Goal: Transaction & Acquisition: Purchase product/service

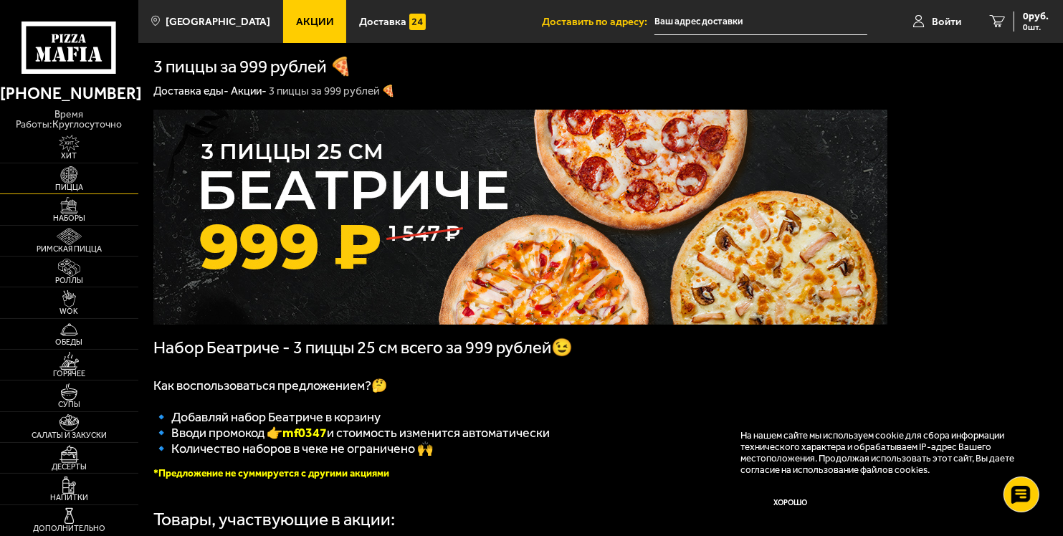
click at [79, 175] on img at bounding box center [69, 174] width 42 height 17
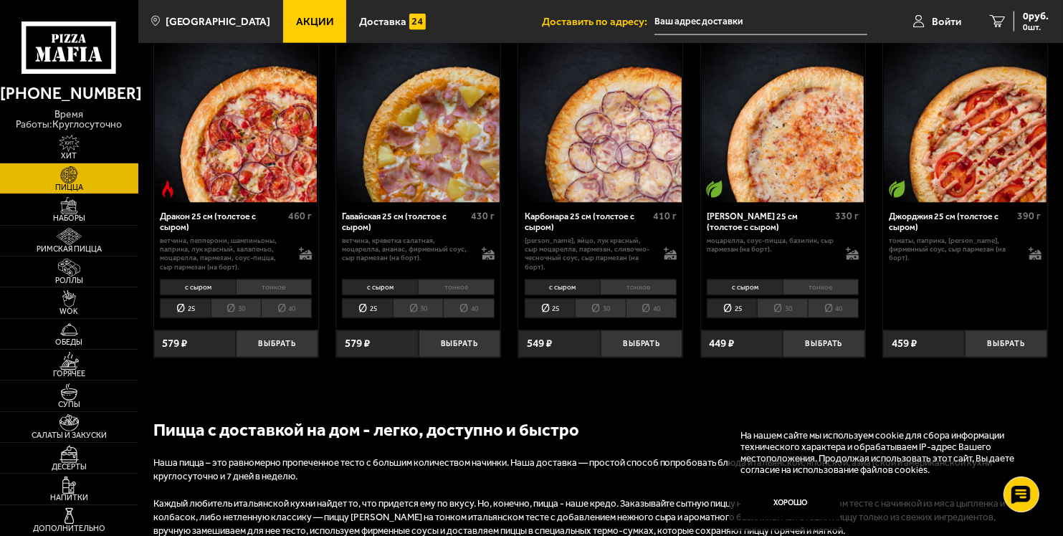
scroll to position [2294, 0]
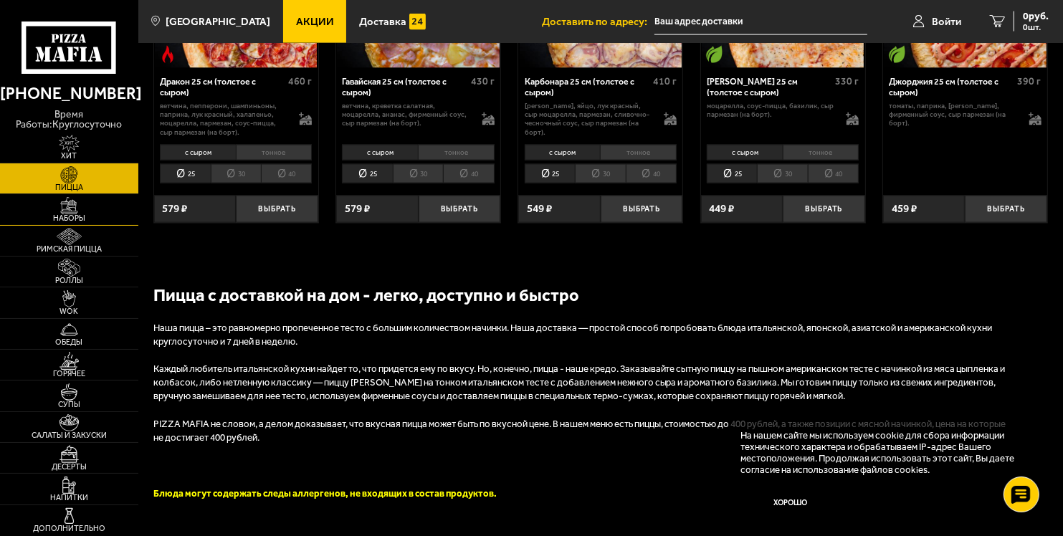
click at [75, 206] on img at bounding box center [69, 205] width 42 height 17
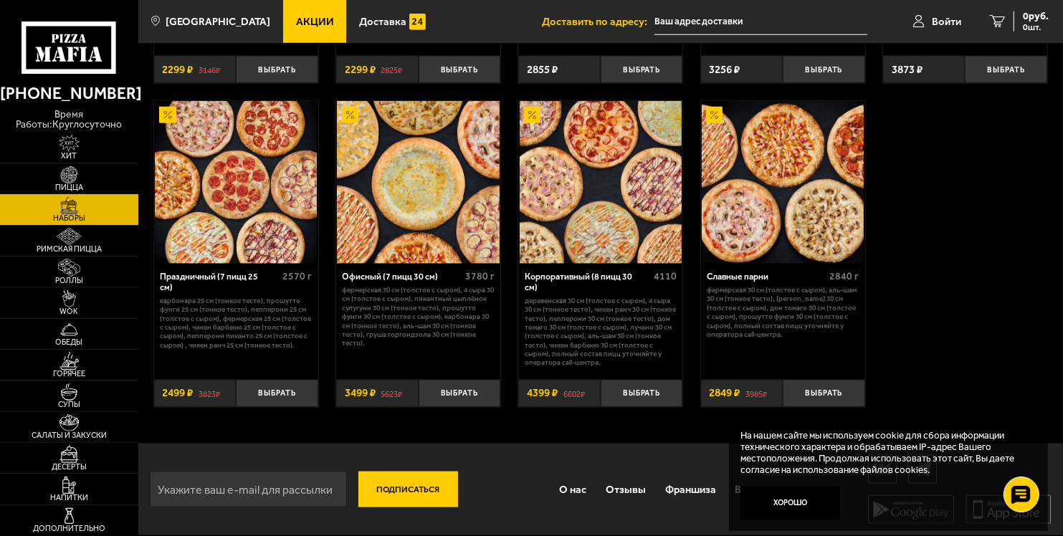
scroll to position [1720, 0]
click at [416, 198] on img at bounding box center [418, 182] width 162 height 162
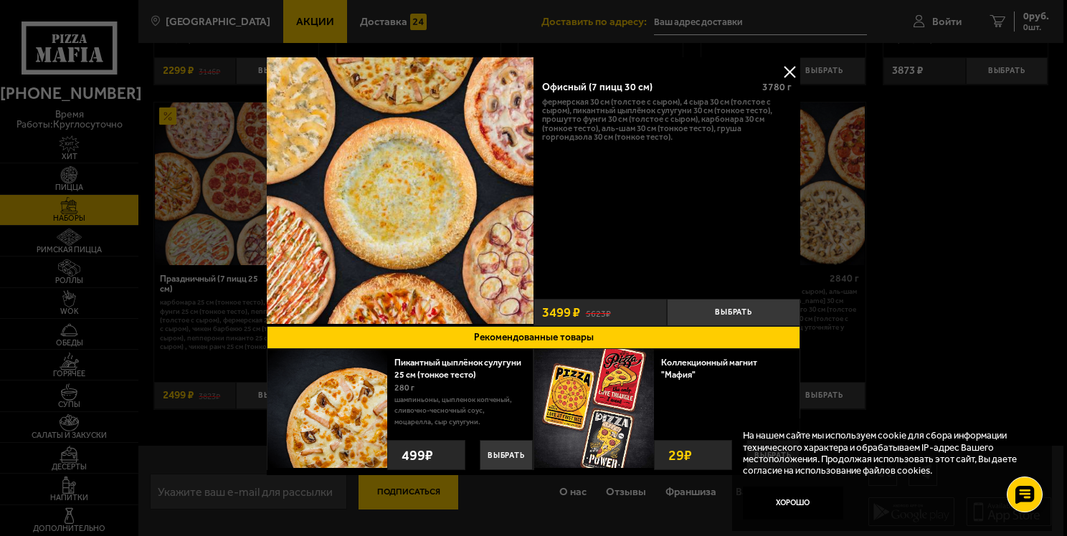
click at [786, 69] on button at bounding box center [790, 72] width 22 height 22
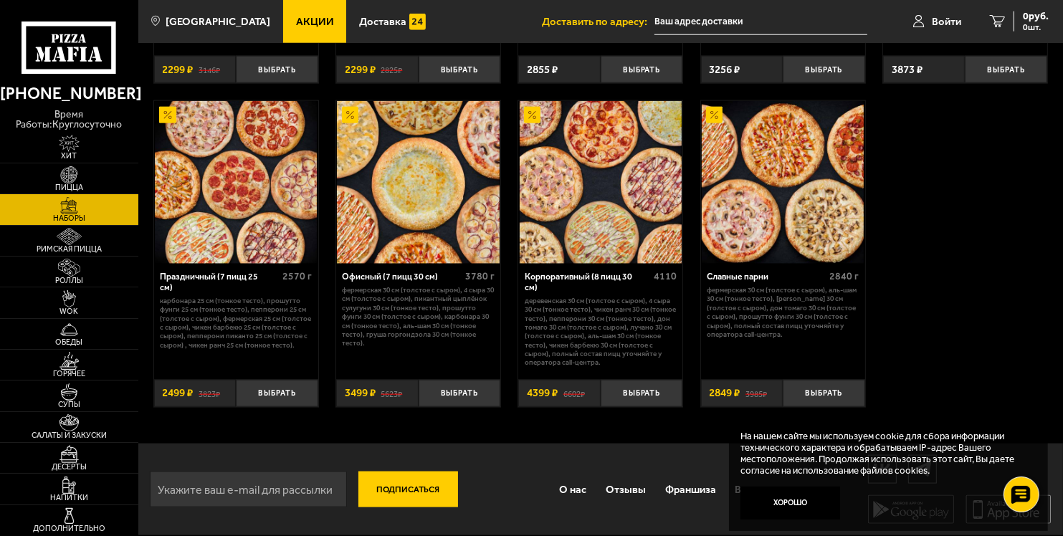
click at [218, 185] on img at bounding box center [236, 182] width 162 height 162
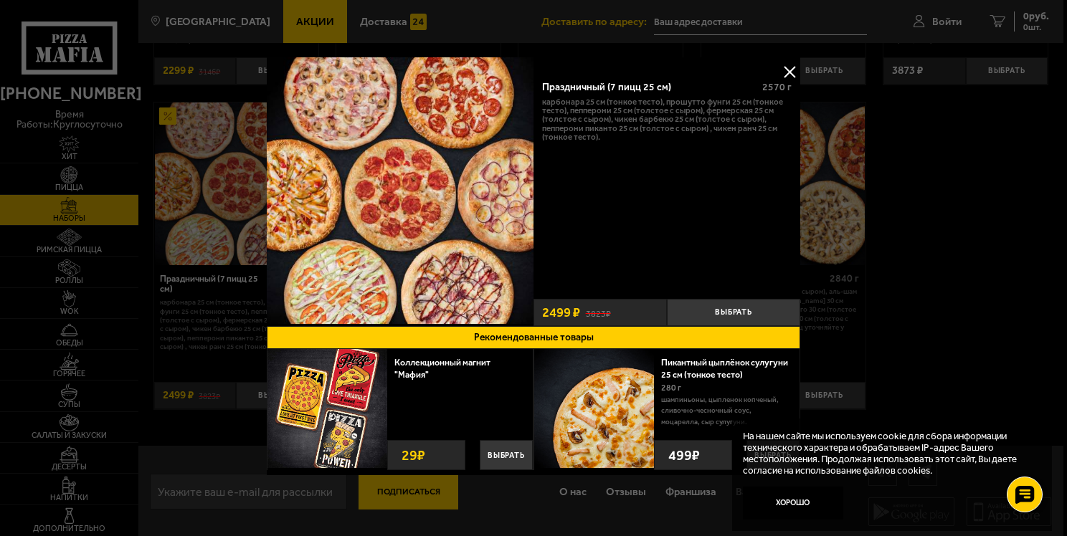
click at [782, 74] on button at bounding box center [790, 72] width 22 height 22
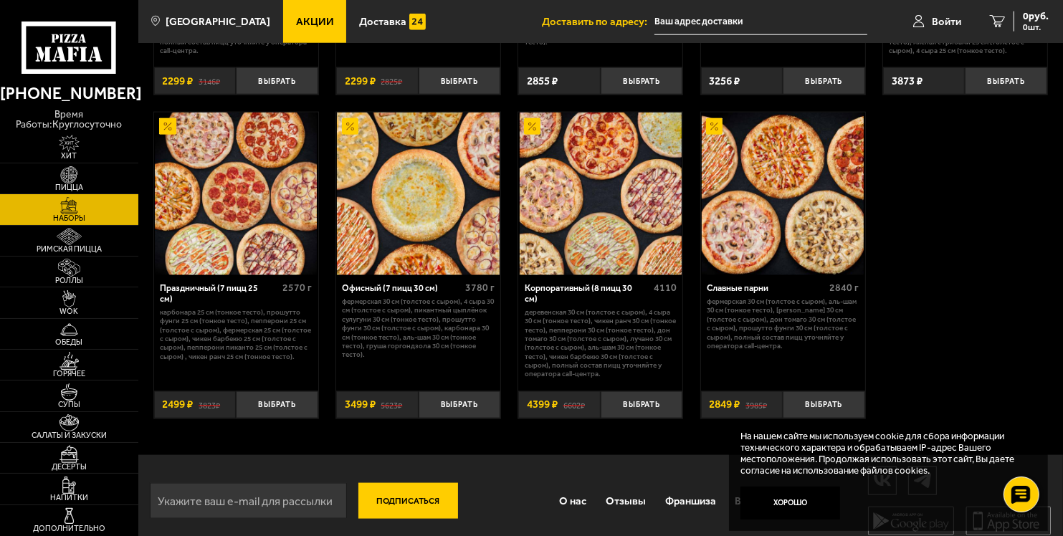
scroll to position [1720, 0]
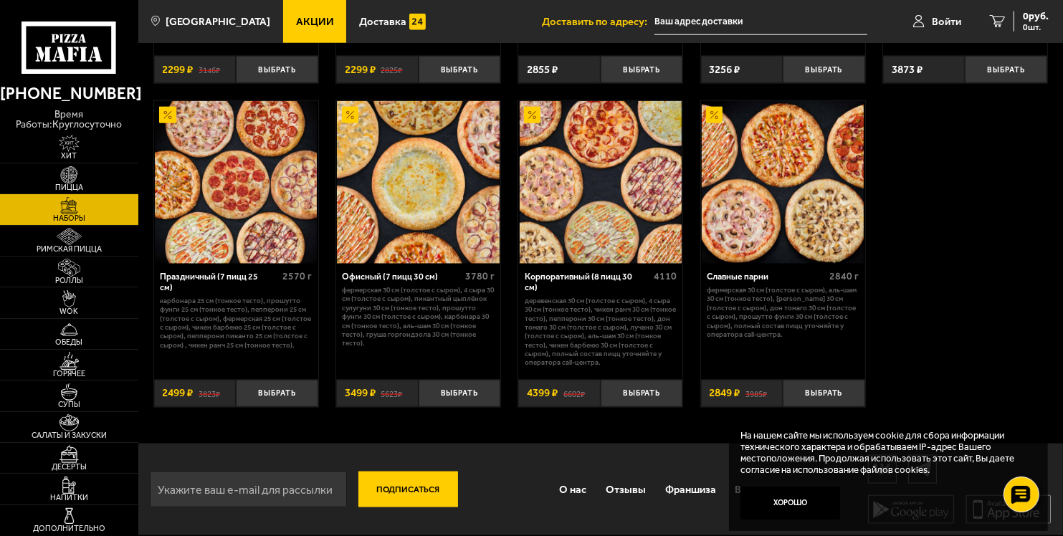
click at [762, 321] on p "Фермерская 30 см (толстое с сыром), Аль-Шам 30 см (тонкое тесто), [PERSON_NAME]…" at bounding box center [783, 312] width 152 height 53
click at [757, 192] on img at bounding box center [783, 182] width 162 height 162
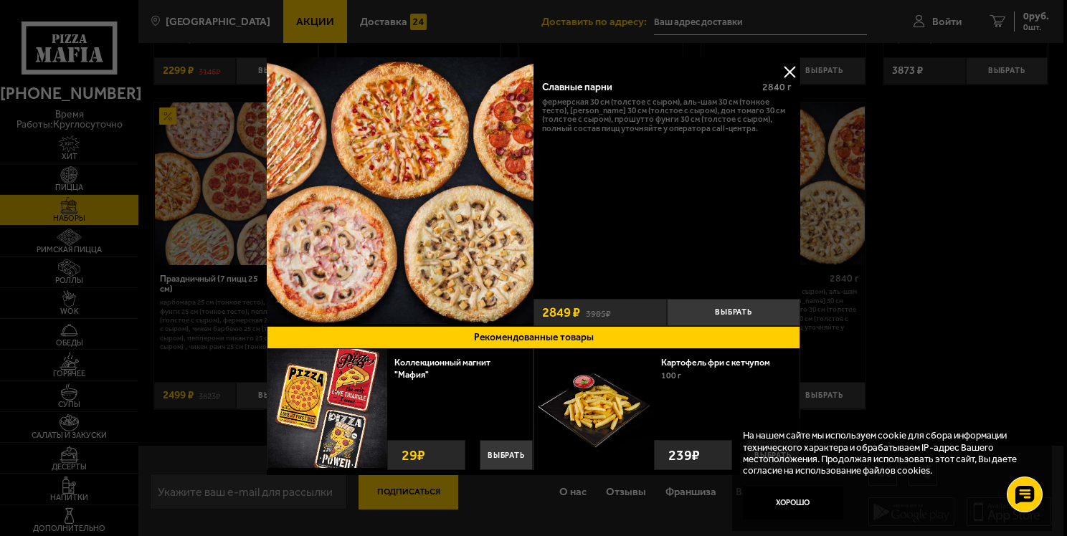
click at [784, 72] on button at bounding box center [790, 72] width 22 height 22
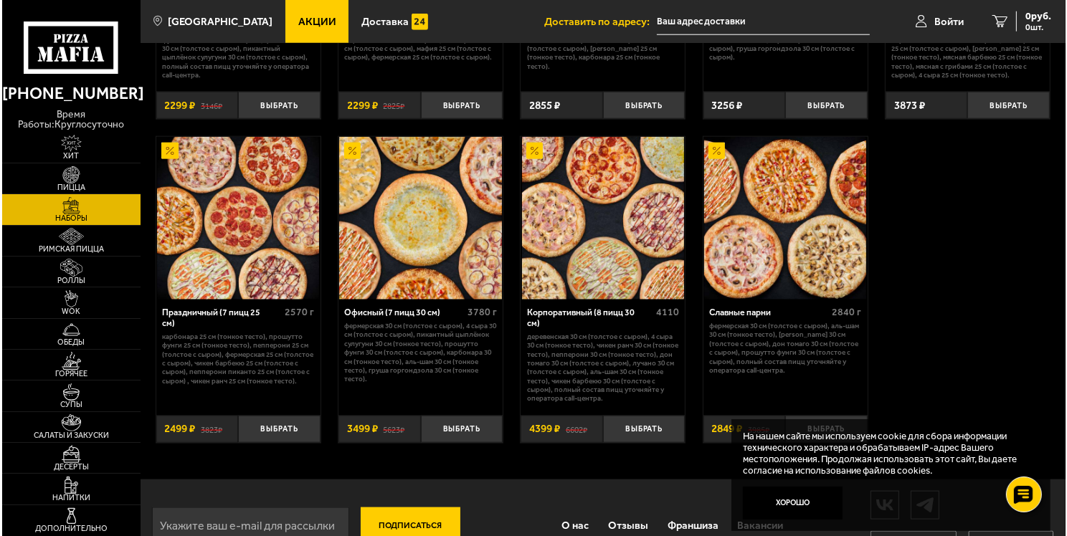
scroll to position [1720, 0]
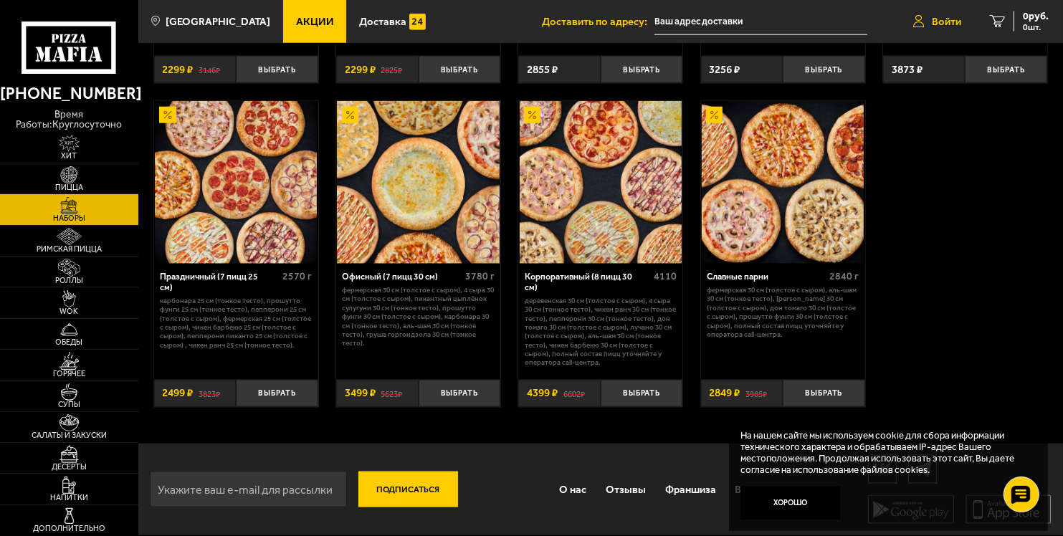
click at [934, 19] on span "Войти" at bounding box center [946, 21] width 29 height 11
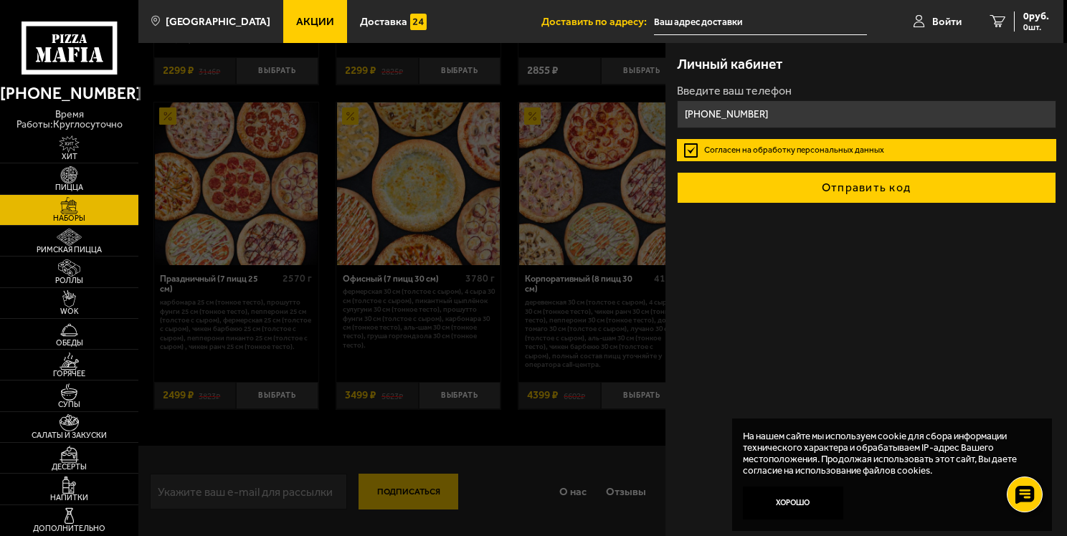
type input "[PHONE_NUMBER]"
click at [828, 186] on button "Отправить код" at bounding box center [866, 188] width 379 height 32
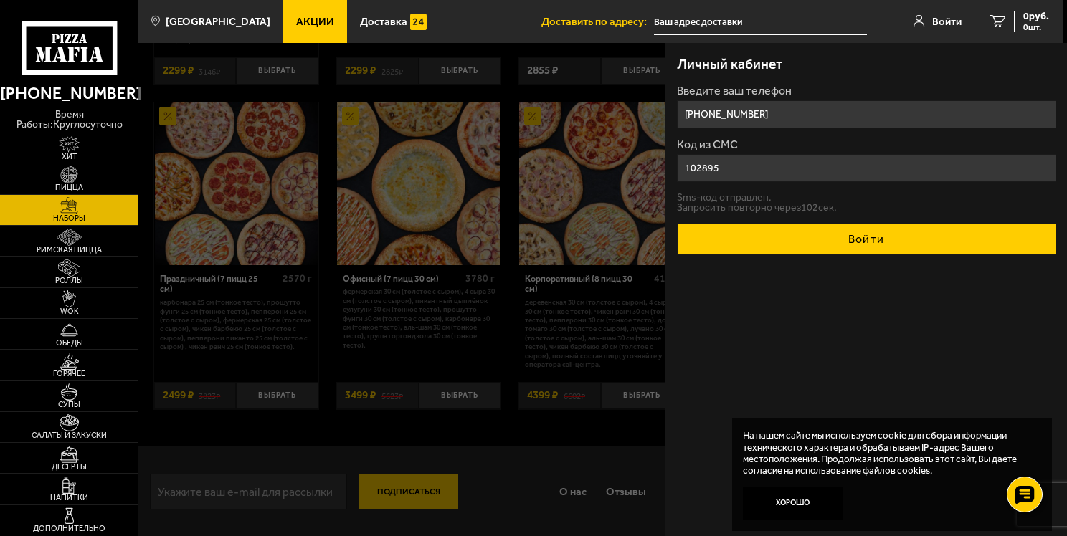
type input "102895"
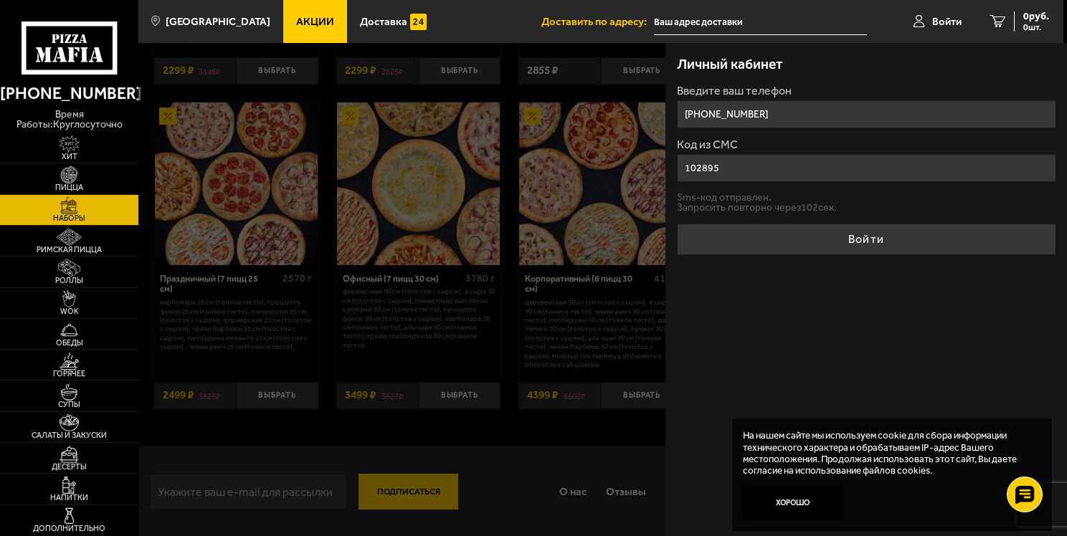
click at [863, 238] on button "Войти" at bounding box center [866, 240] width 379 height 32
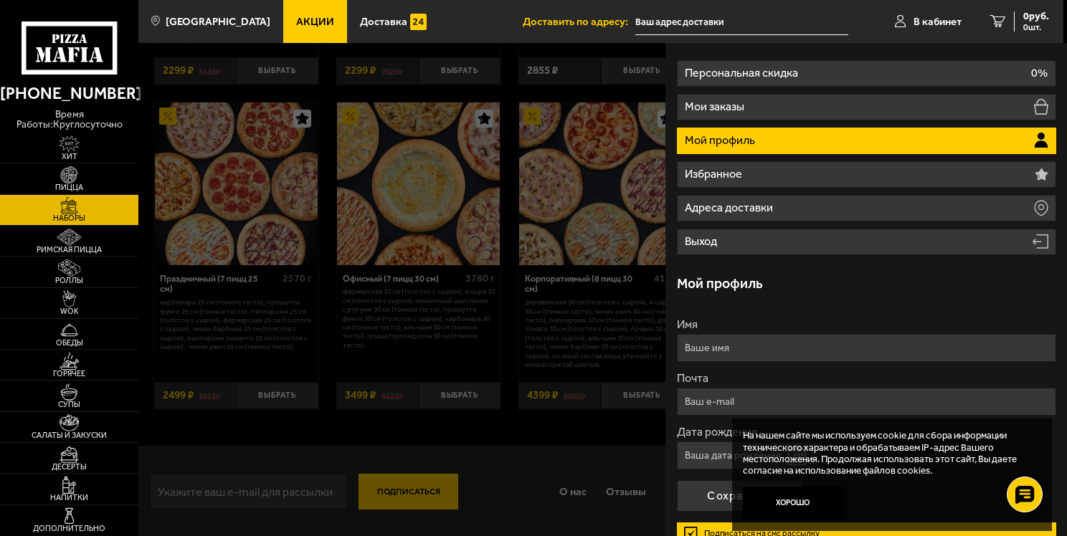
scroll to position [72, 0]
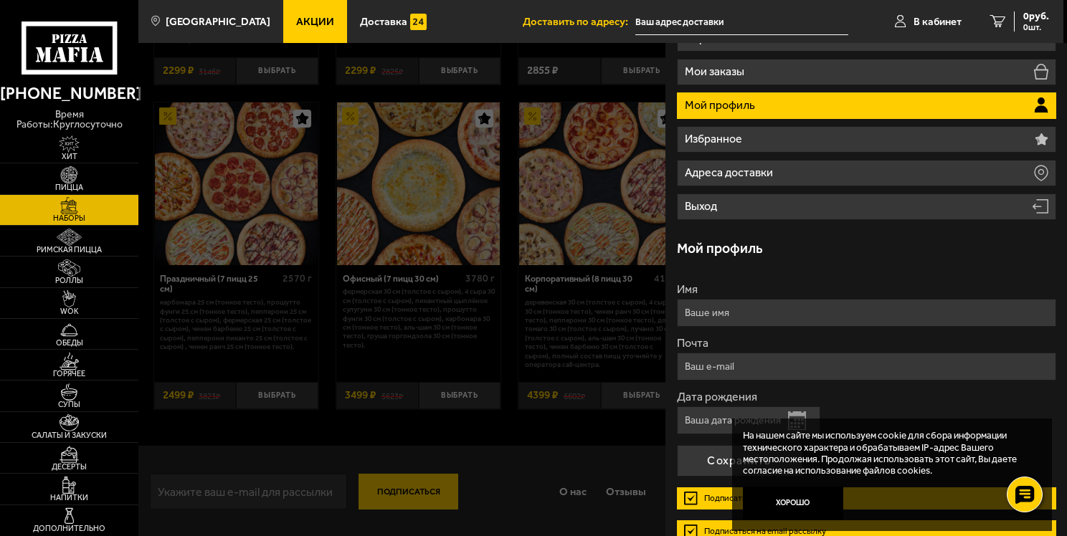
click at [787, 103] on li "Мой профиль" at bounding box center [866, 105] width 379 height 27
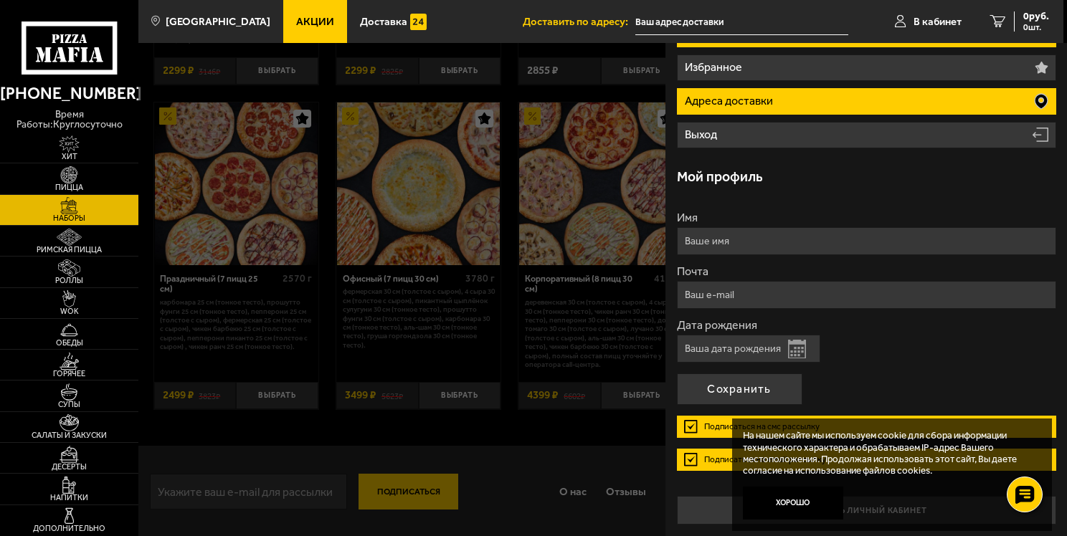
click at [800, 93] on li "Адреса доставки" at bounding box center [866, 101] width 379 height 27
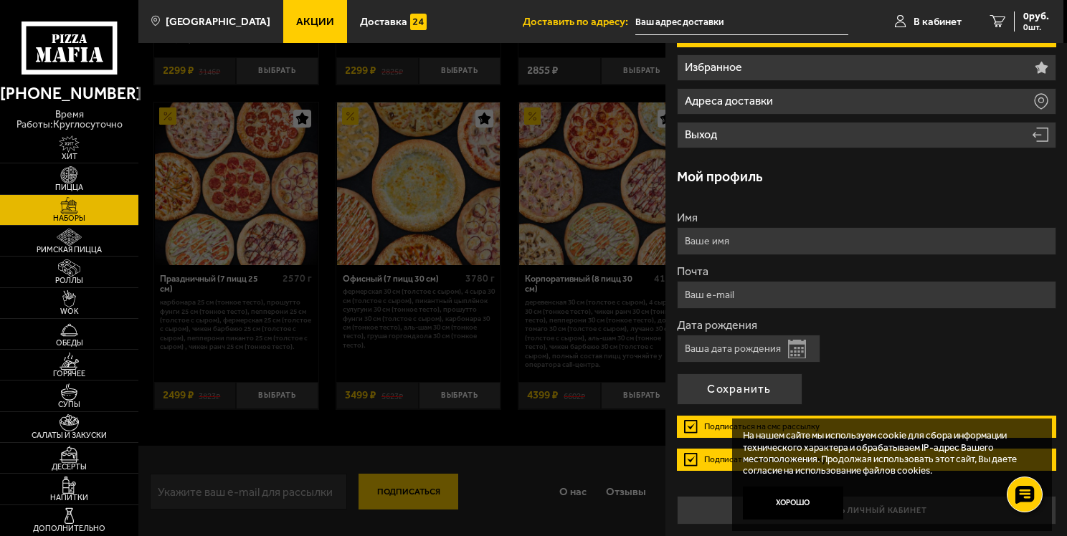
scroll to position [0, 0]
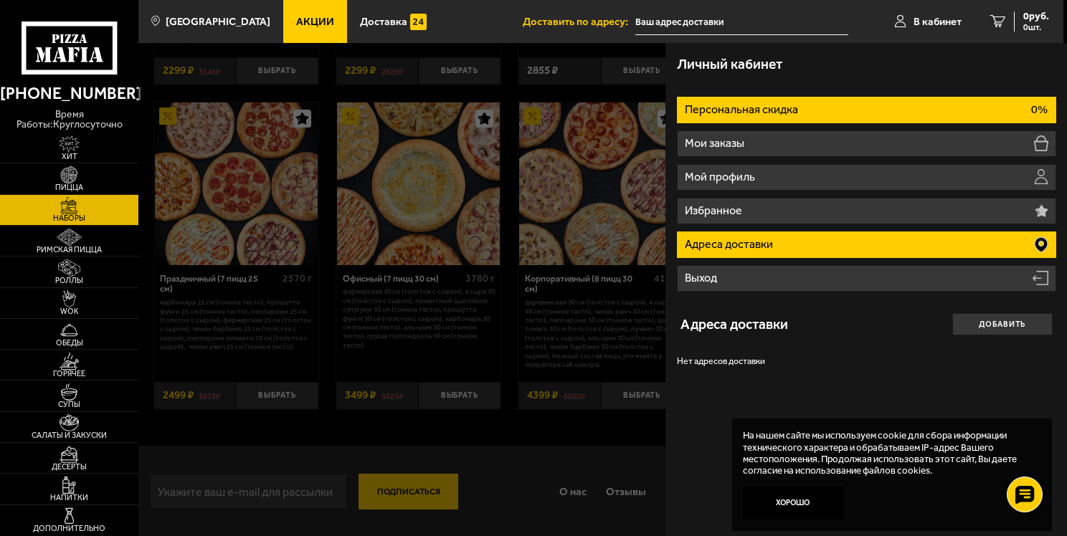
click at [811, 107] on li "Персональная скидка 0%" at bounding box center [866, 110] width 379 height 27
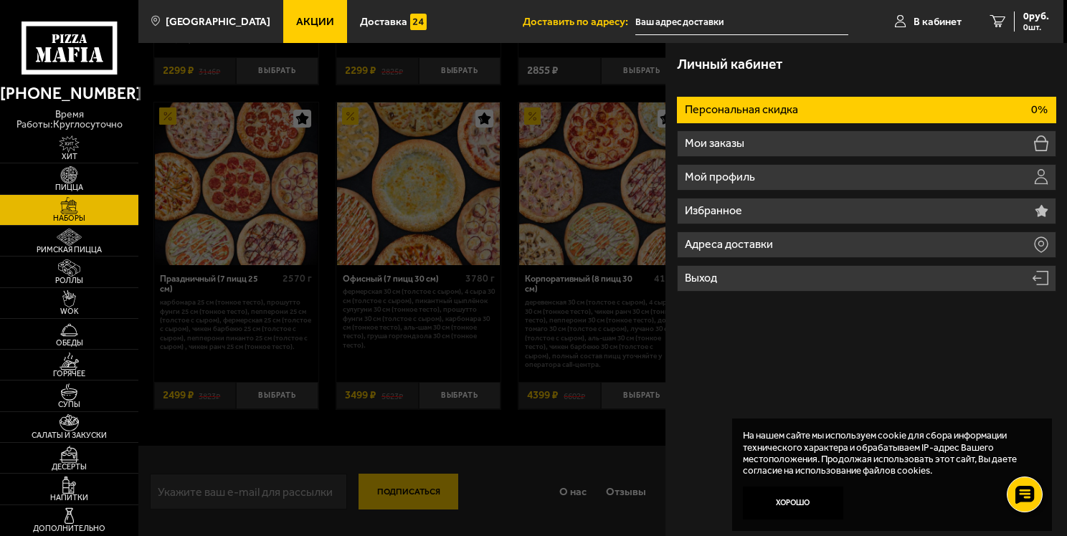
click at [740, 69] on h3 "Личный кабинет" at bounding box center [729, 64] width 105 height 14
click at [924, 24] on span "В кабинет" at bounding box center [937, 21] width 48 height 11
click at [919, 27] on span "В кабинет" at bounding box center [937, 21] width 48 height 11
click at [921, 20] on span "В кабинет" at bounding box center [937, 21] width 48 height 11
click at [820, 99] on li "Персональная скидка 0%" at bounding box center [866, 110] width 379 height 27
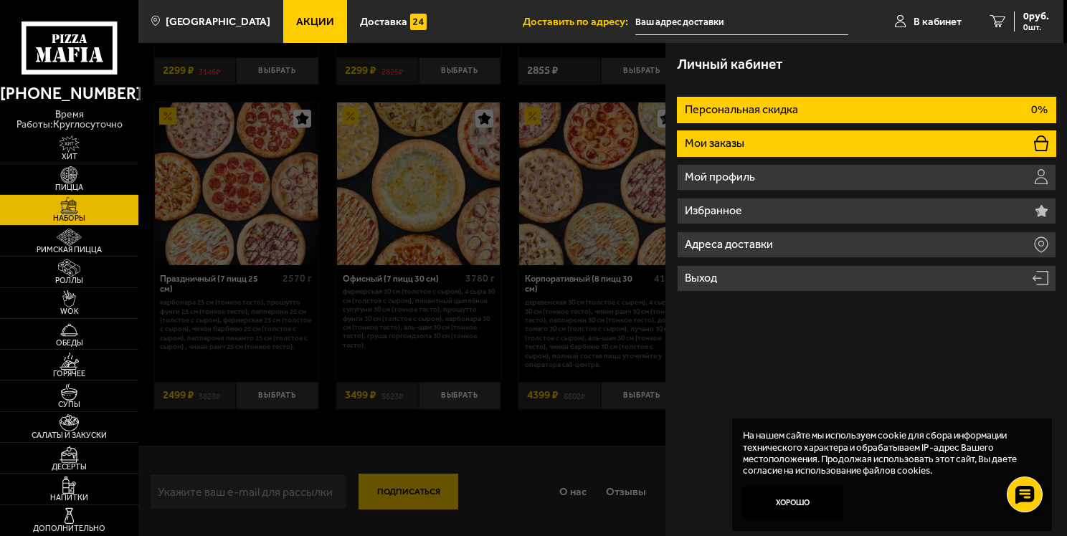
click at [812, 133] on li "Мои заказы" at bounding box center [866, 143] width 379 height 27
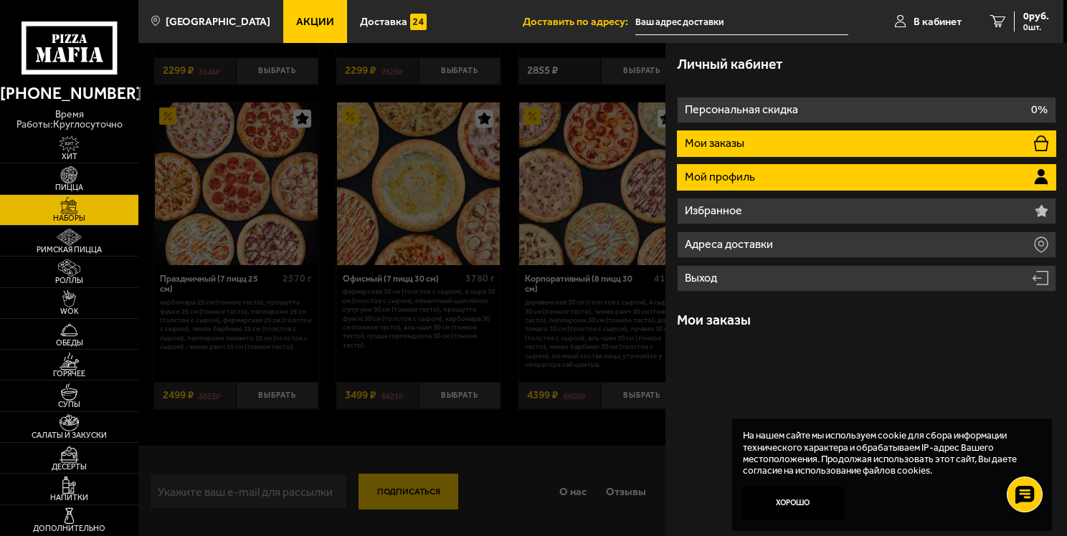
click at [791, 170] on li "Мой профиль" at bounding box center [866, 177] width 379 height 27
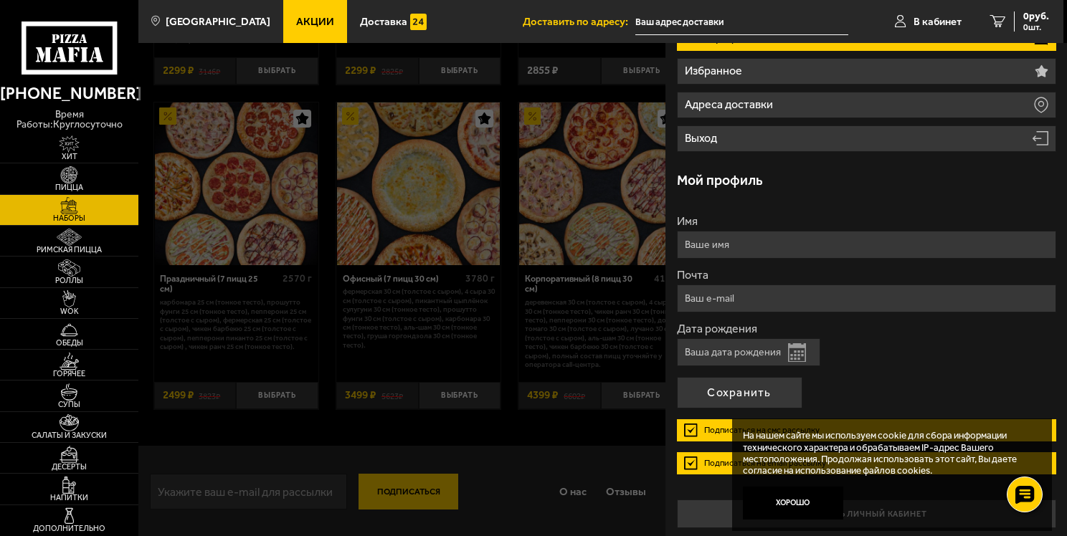
scroll to position [143, 0]
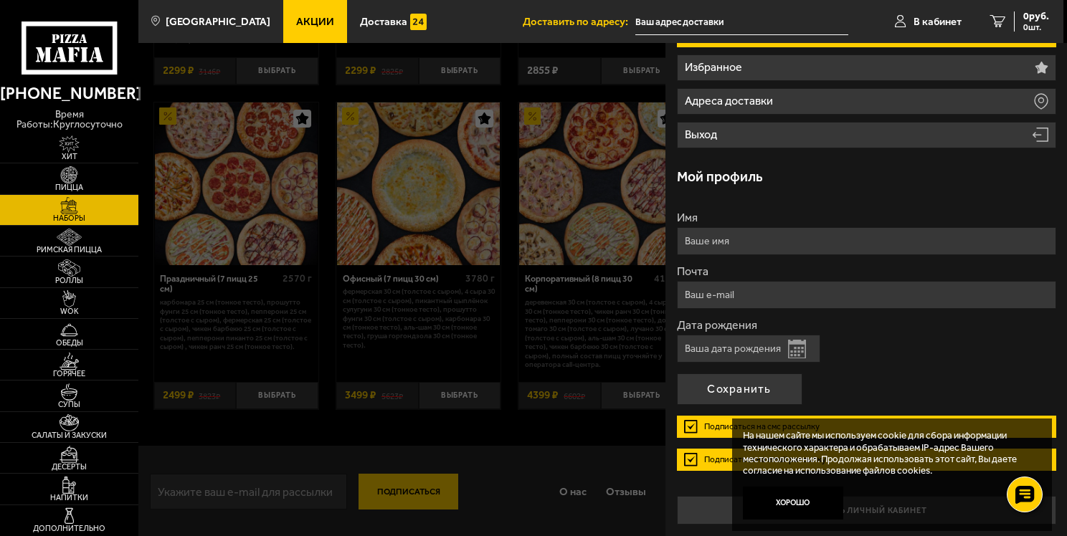
click at [810, 239] on input "Имя" at bounding box center [866, 241] width 379 height 28
type input "[PERSON_NAME]"
click at [746, 290] on input "Почта" at bounding box center [866, 295] width 379 height 28
type input "[EMAIL_ADDRESS][DOMAIN_NAME]"
click at [764, 351] on input "Дата рождения" at bounding box center [748, 349] width 143 height 28
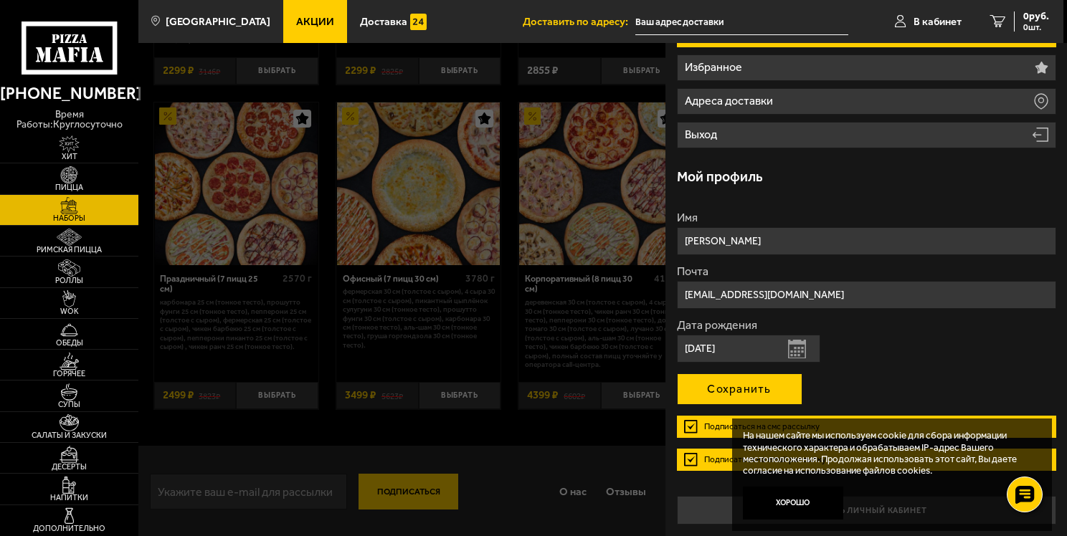
type input "[DATE]"
click at [726, 390] on button "Сохранить" at bounding box center [739, 390] width 125 height 32
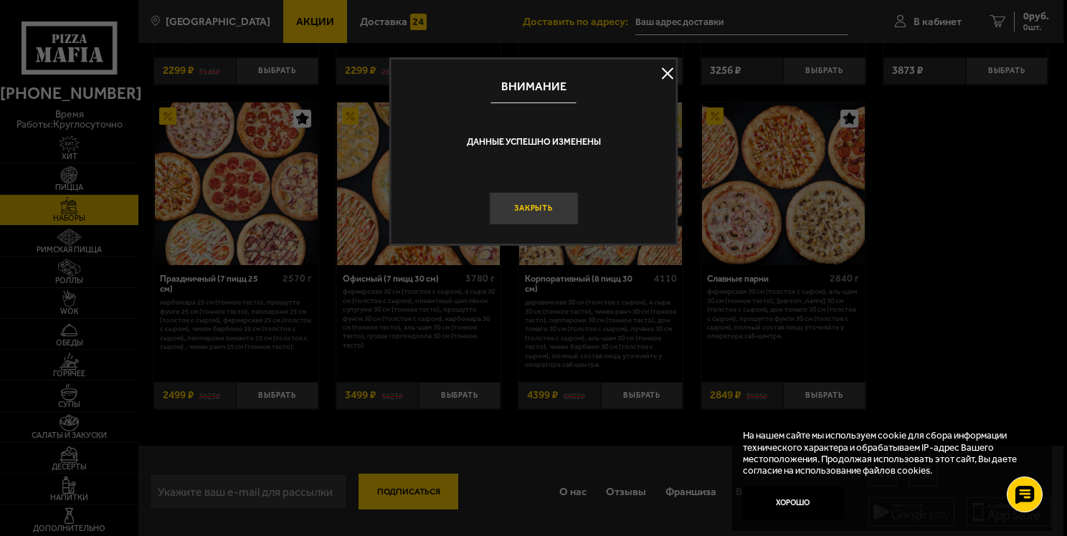
click at [523, 206] on button "Закрыть" at bounding box center [533, 209] width 89 height 34
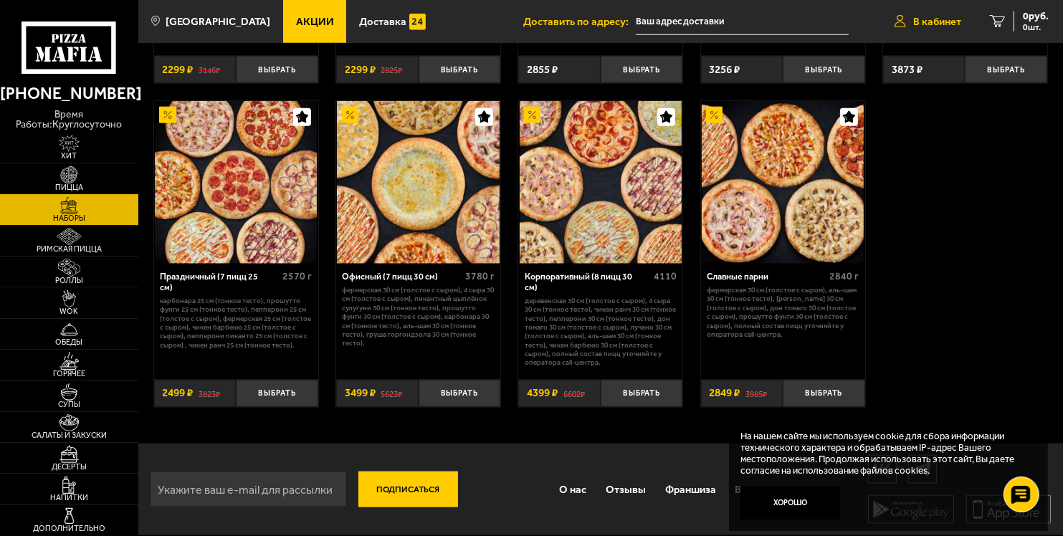
click at [938, 16] on span "В кабинет" at bounding box center [937, 21] width 48 height 11
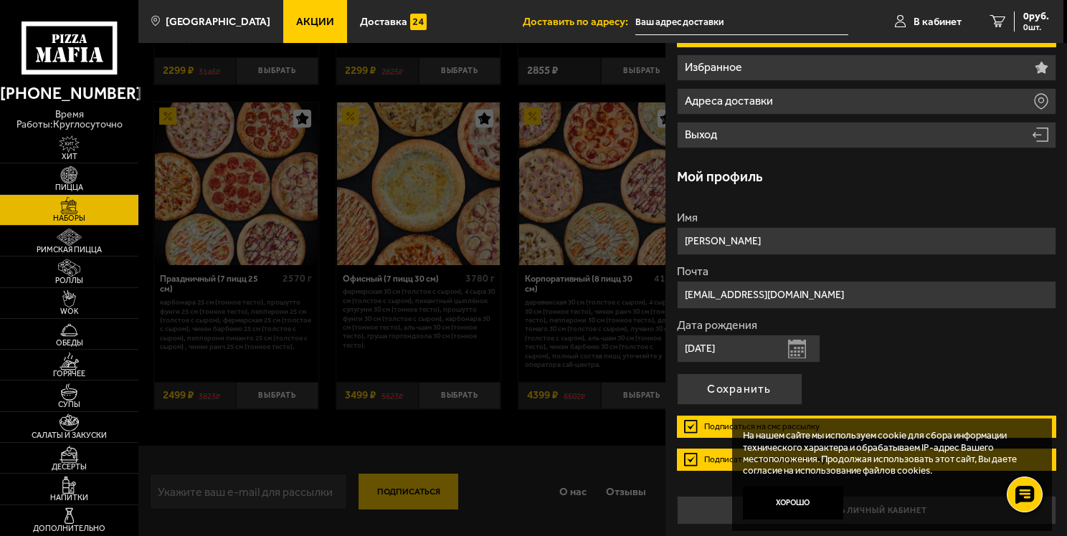
click at [688, 422] on label "Подписаться на смс рассылку" at bounding box center [866, 427] width 379 height 22
click at [0, 0] on input "Подписаться на смс рассылку" at bounding box center [0, 0] width 0 height 0
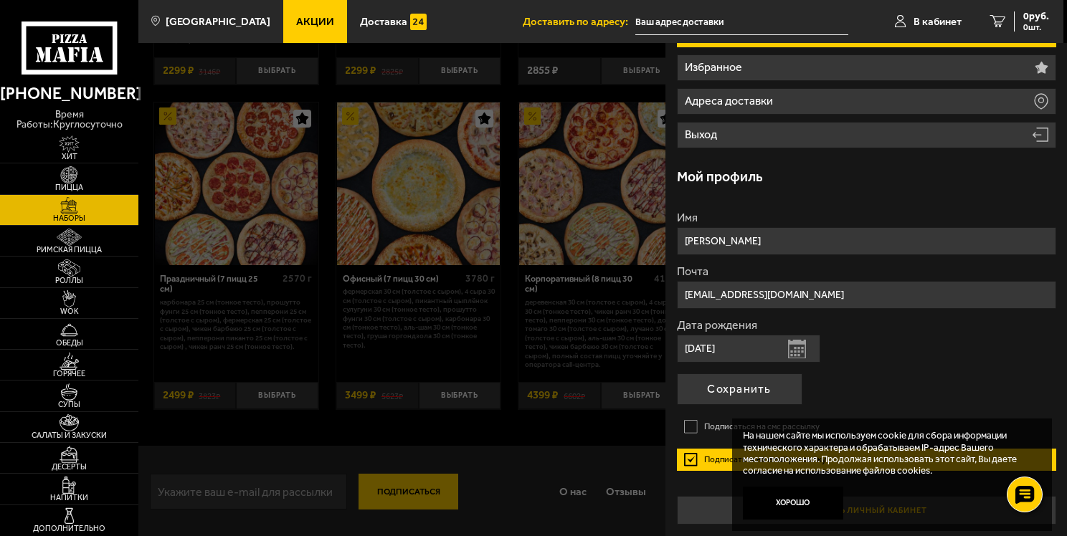
click at [796, 500] on button "Хорошо" at bounding box center [793, 504] width 100 height 34
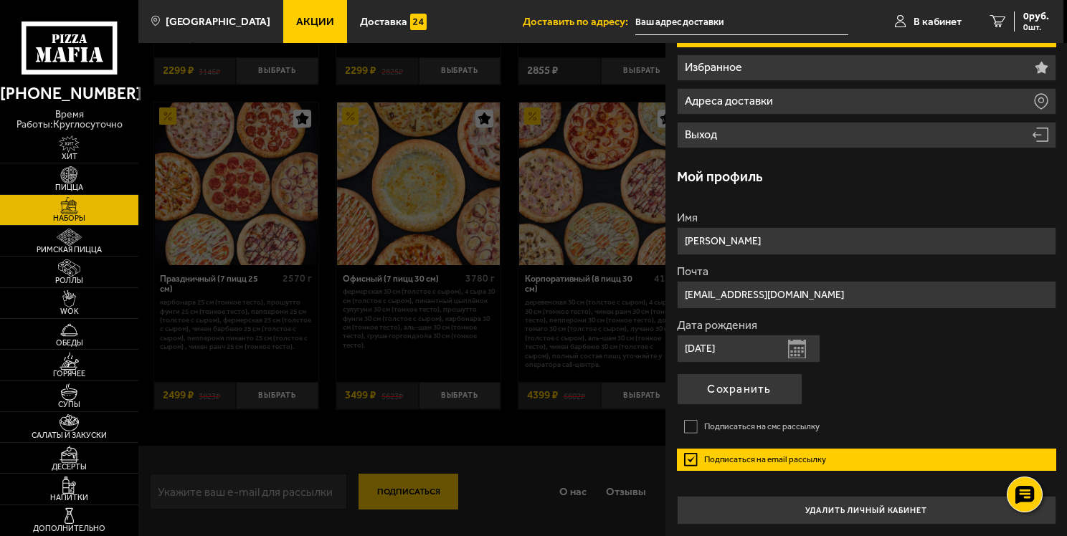
click at [688, 452] on label "Подписаться на email рассылку" at bounding box center [866, 460] width 379 height 22
click at [0, 0] on input "Подписаться на email рассылку" at bounding box center [0, 0] width 0 height 0
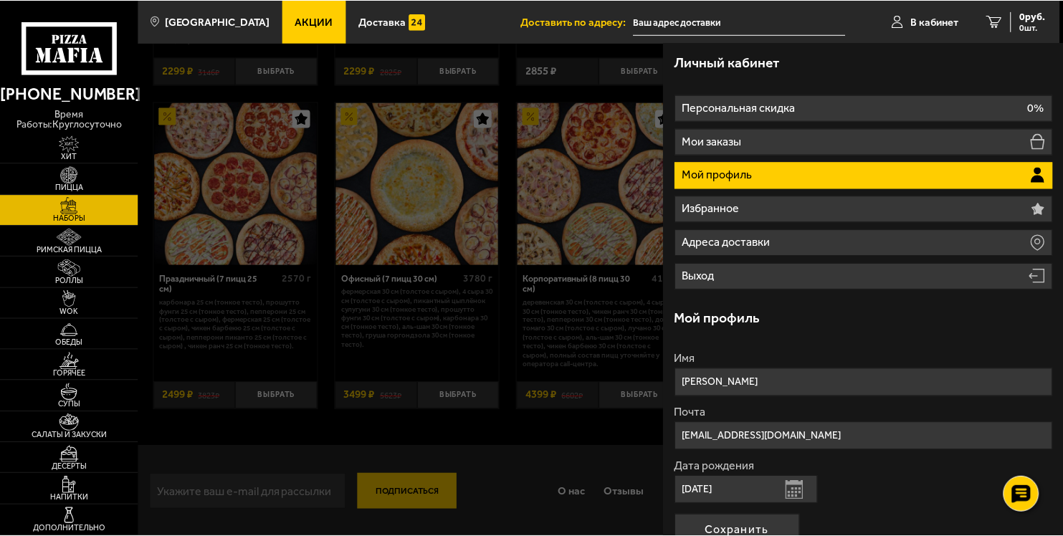
scroll to position [0, 0]
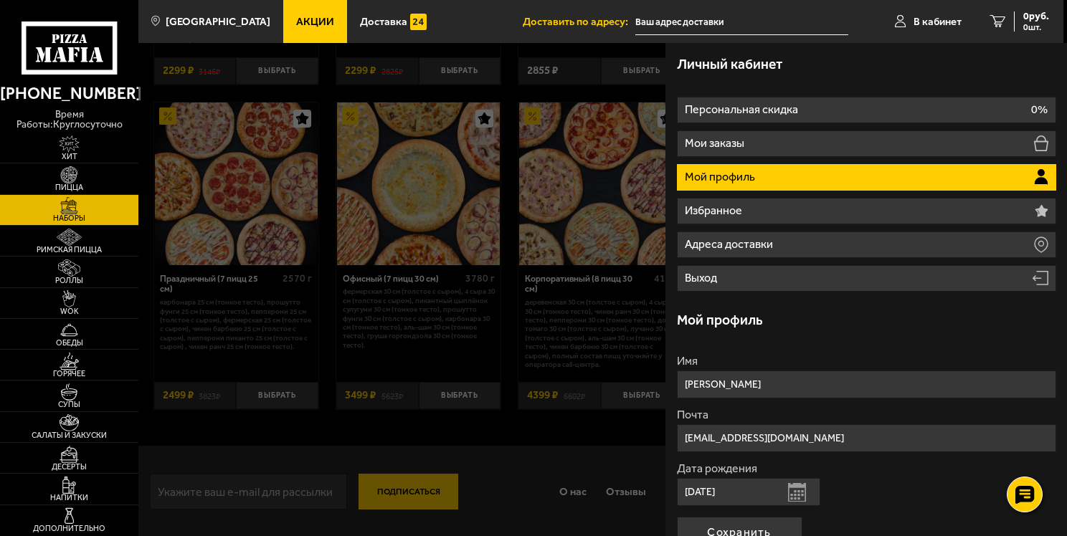
click at [217, 194] on div at bounding box center [671, 311] width 1067 height 536
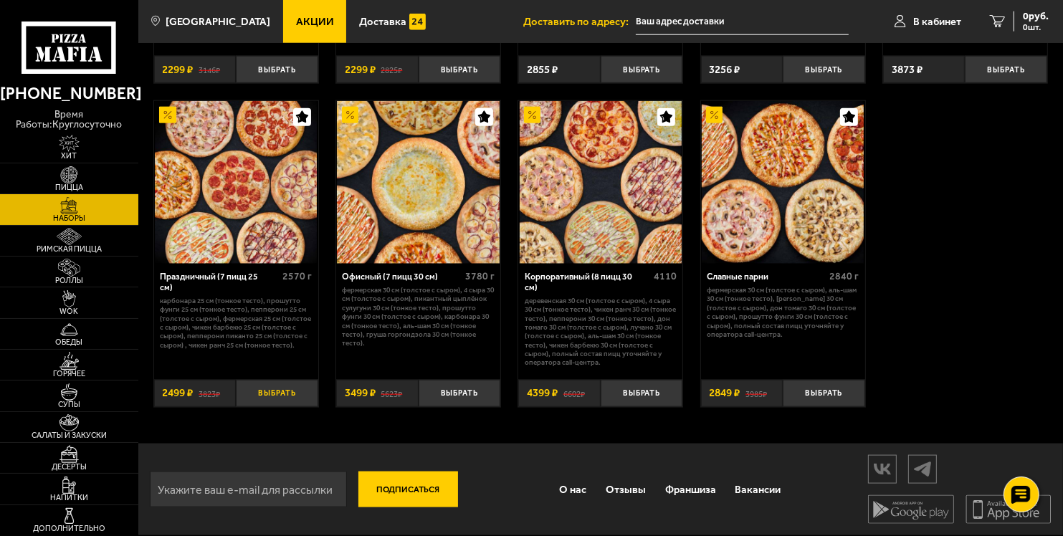
click at [280, 394] on button "Выбрать" at bounding box center [277, 393] width 82 height 27
click at [1016, 19] on span "2499 руб." at bounding box center [1027, 16] width 43 height 10
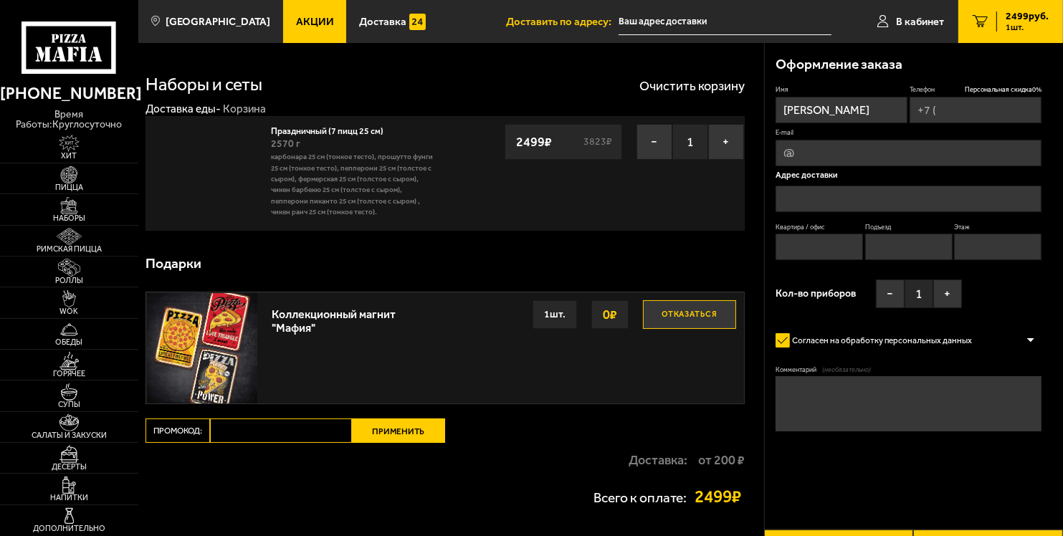
type input "[PHONE_NUMBER]"
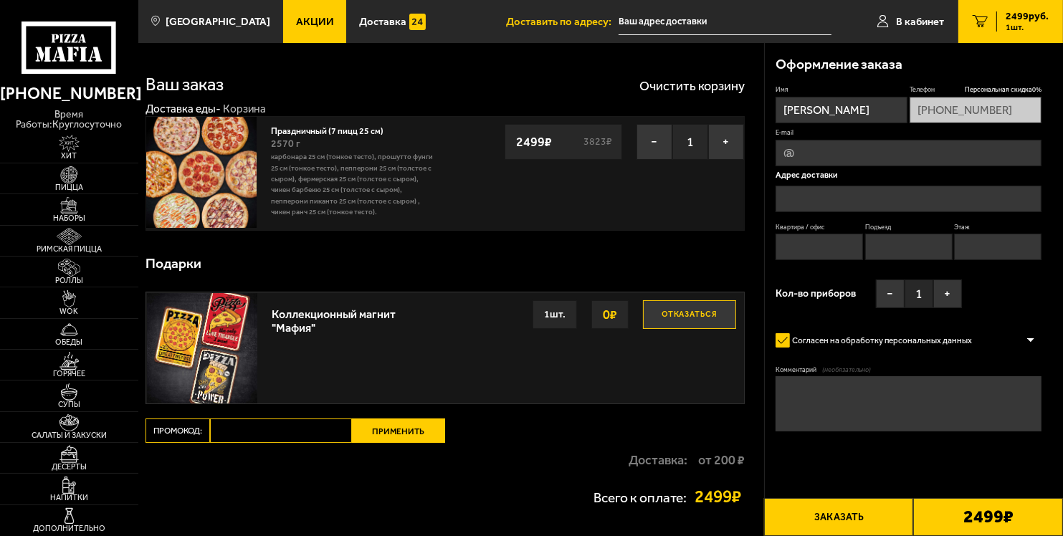
click at [820, 193] on input "text" at bounding box center [909, 199] width 266 height 27
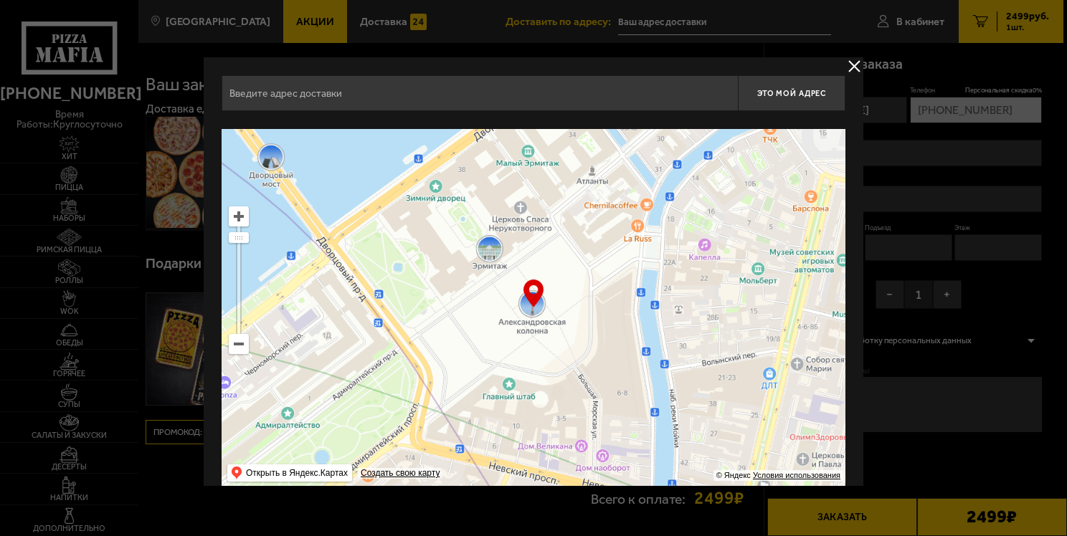
click at [424, 94] on input "text" at bounding box center [480, 93] width 516 height 36
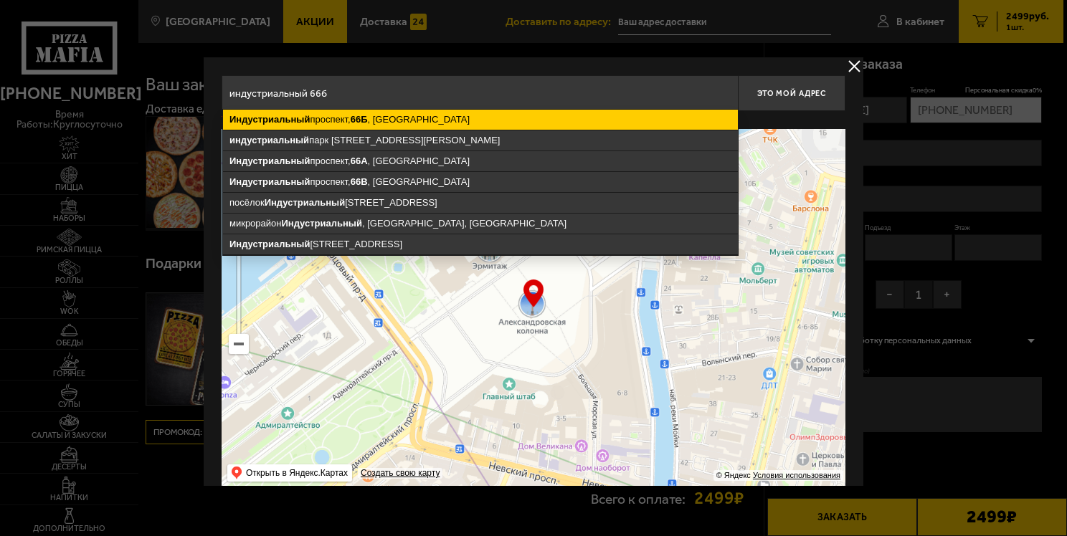
click at [390, 120] on ymaps "[STREET_ADDRESS]" at bounding box center [480, 120] width 515 height 20
type input "[STREET_ADDRESS]"
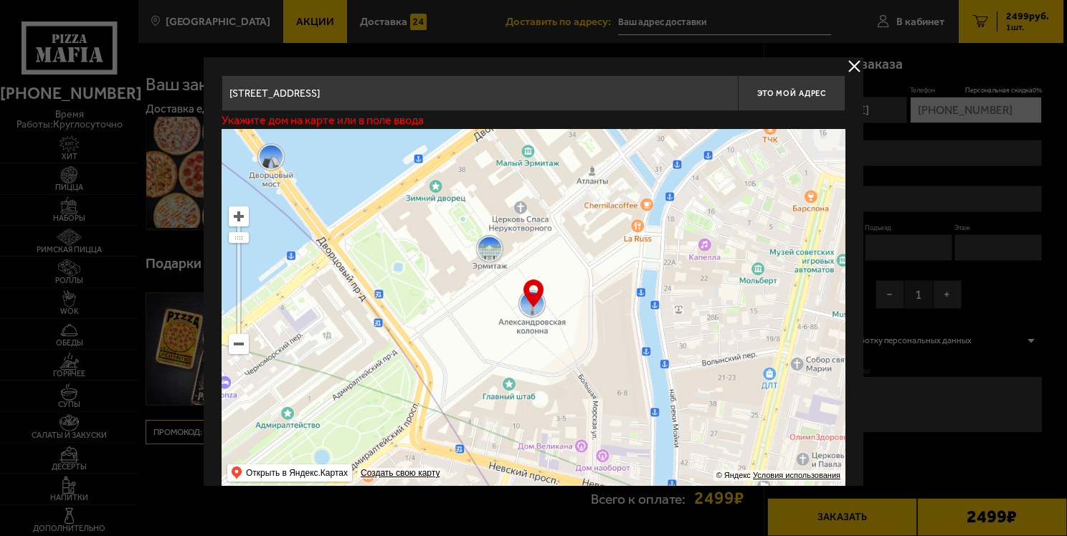
type input "[STREET_ADDRESS]"
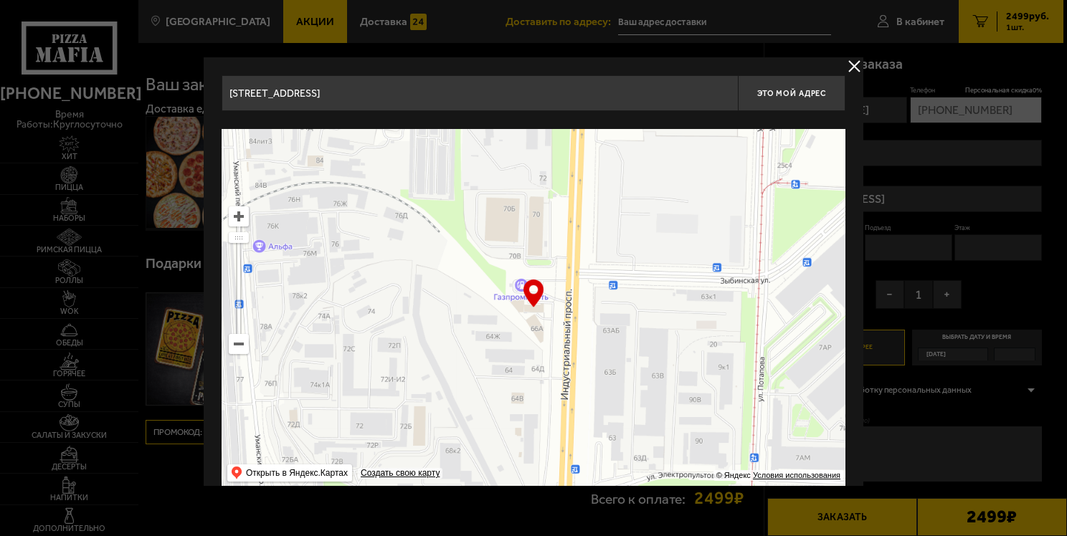
click at [533, 298] on div "… © Яндекс Условия использования Открыть в Яндекс.Картах Создать свою карту" at bounding box center [534, 308] width 624 height 358
click at [528, 291] on div "… © Яндекс Условия использования Открыть в Яндекс.Картах Создать свою карту" at bounding box center [534, 308] width 624 height 358
click at [534, 293] on div "… © Яндекс Условия использования Открыть в Яндекс.Картах Создать свою карту" at bounding box center [534, 308] width 624 height 358
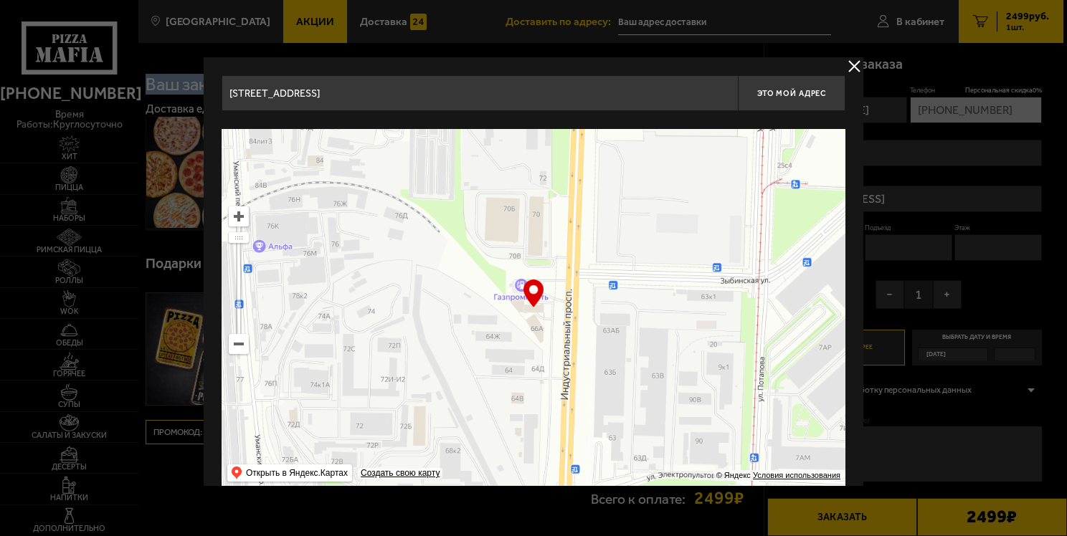
click at [534, 297] on div "… © Яндекс Условия использования Открыть в Яндекс.Картах Создать свою карту" at bounding box center [534, 308] width 624 height 358
click at [518, 85] on input "[STREET_ADDRESS]" at bounding box center [480, 93] width 516 height 36
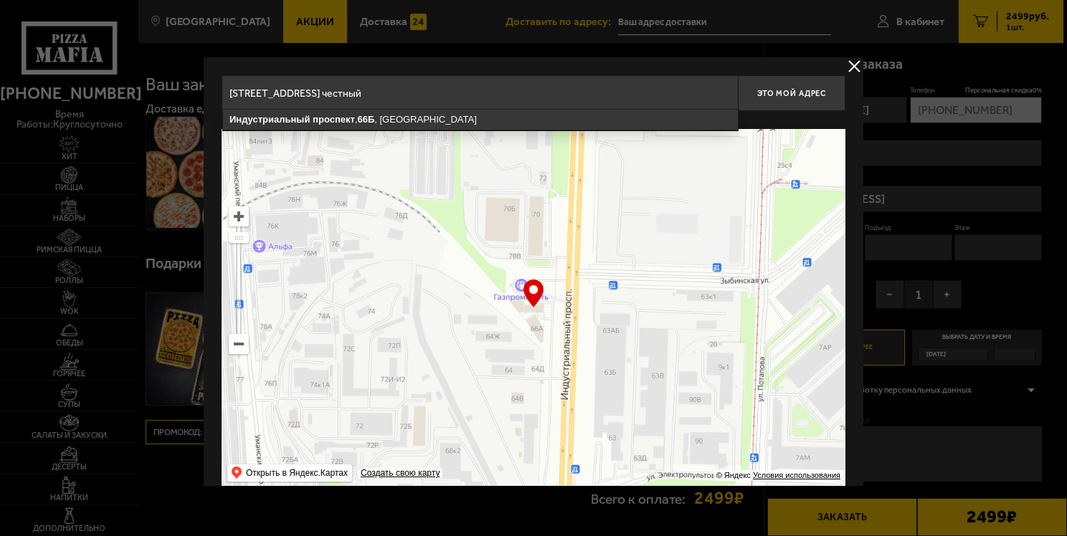
click at [452, 95] on input "[STREET_ADDRESS] честный" at bounding box center [480, 93] width 516 height 36
click at [504, 87] on input "[STREET_ADDRESS] честный" at bounding box center [480, 93] width 516 height 36
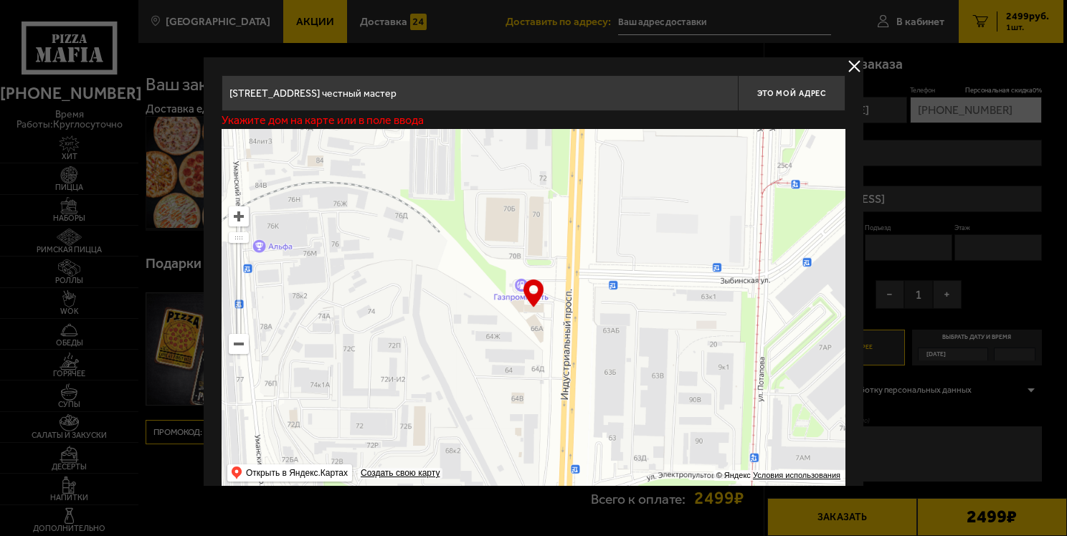
type input "[STREET_ADDRESS] честный мастер"
click at [528, 298] on div "… © Яндекс Условия использования Открыть в Яндекс.Картах Создать свою карту" at bounding box center [534, 308] width 624 height 358
click at [529, 295] on div "… © Яндекс Условия использования Открыть в Яндекс.Картах Создать свою карту" at bounding box center [534, 308] width 624 height 358
click at [529, 294] on div "… © Яндекс Условия использования Открыть в Яндекс.Картах Создать свою карту" at bounding box center [534, 308] width 624 height 358
click at [530, 293] on div "… © Яндекс Условия использования Открыть в Яндекс.Картах Создать свою карту" at bounding box center [534, 308] width 624 height 358
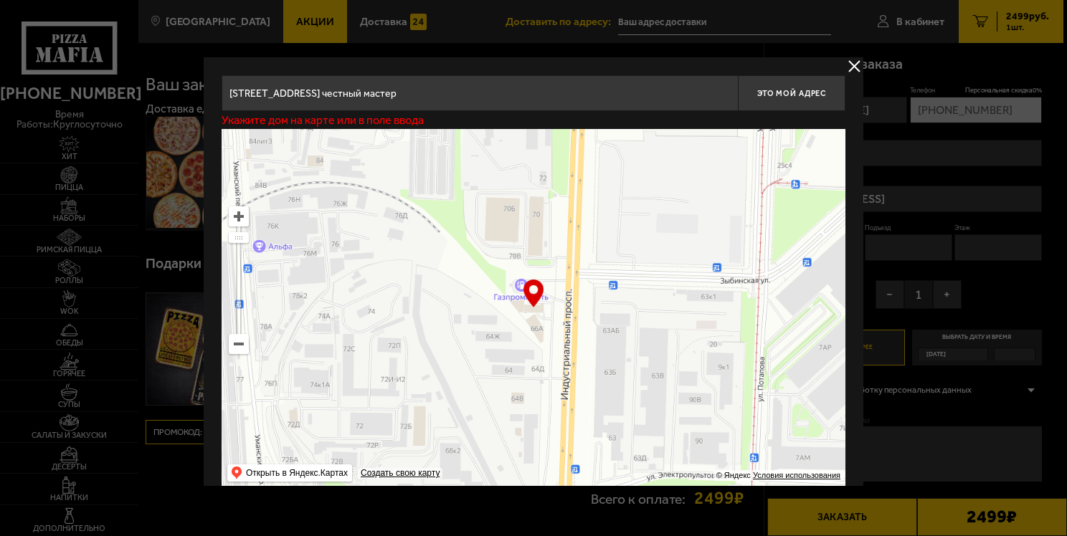
scroll to position [19, 0]
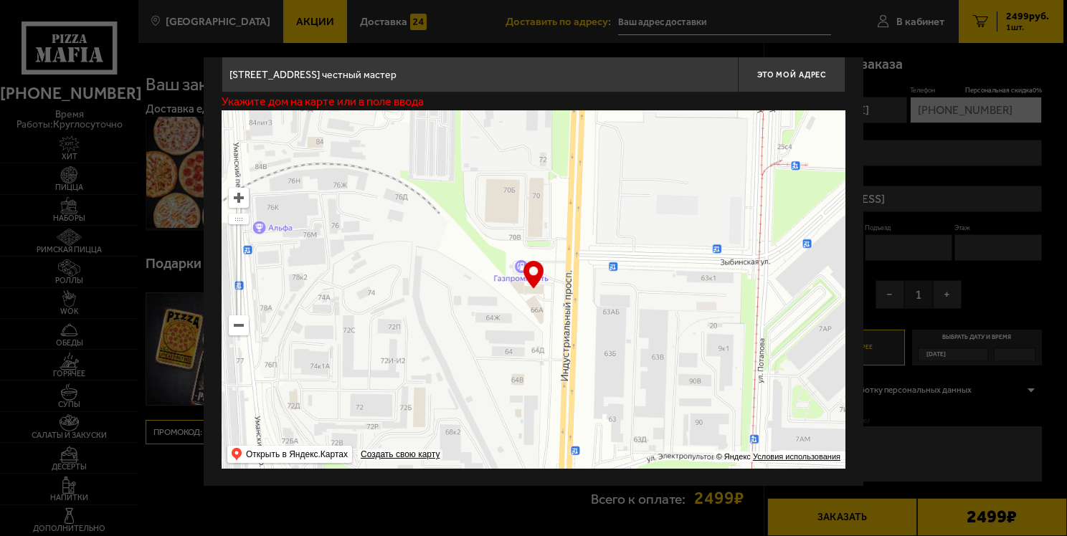
click at [526, 275] on div "… © Яндекс Условия использования Открыть в Яндекс.Картах Создать свою карту" at bounding box center [534, 289] width 624 height 358
click at [528, 274] on div "… © Яндекс Условия использования Открыть в Яндекс.Картах Создать свою карту" at bounding box center [534, 289] width 624 height 358
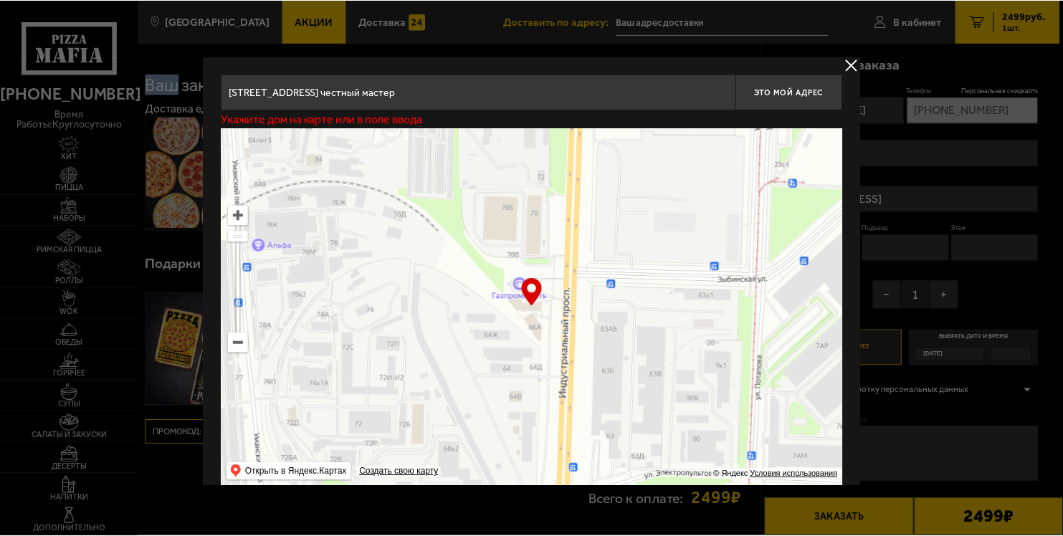
scroll to position [0, 0]
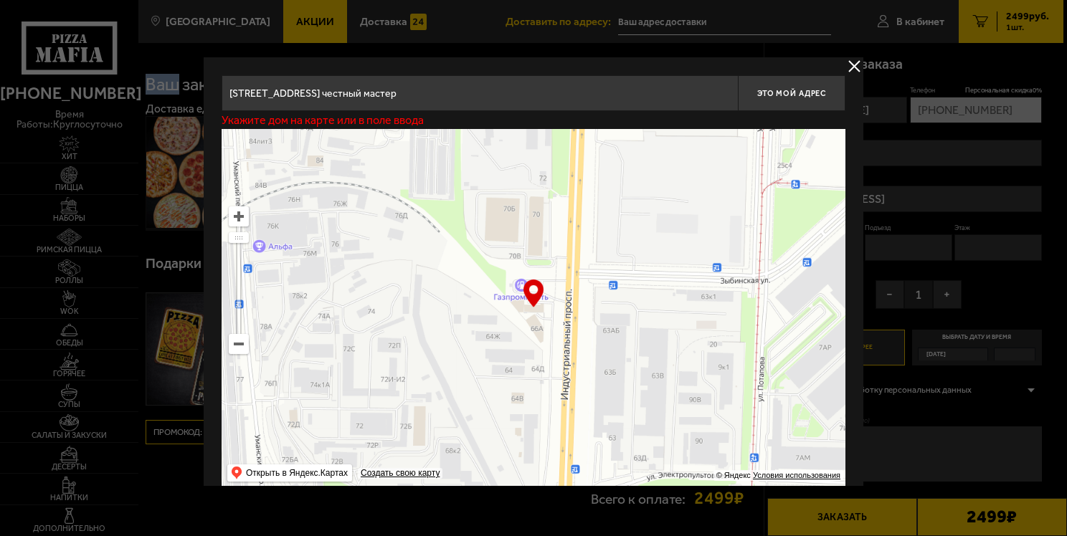
drag, startPoint x: 511, startPoint y: 302, endPoint x: 545, endPoint y: 305, distance: 33.9
click at [524, 308] on div "… © Яндекс Условия использования Открыть в Яндекс.Картах Создать свою карту" at bounding box center [534, 308] width 624 height 358
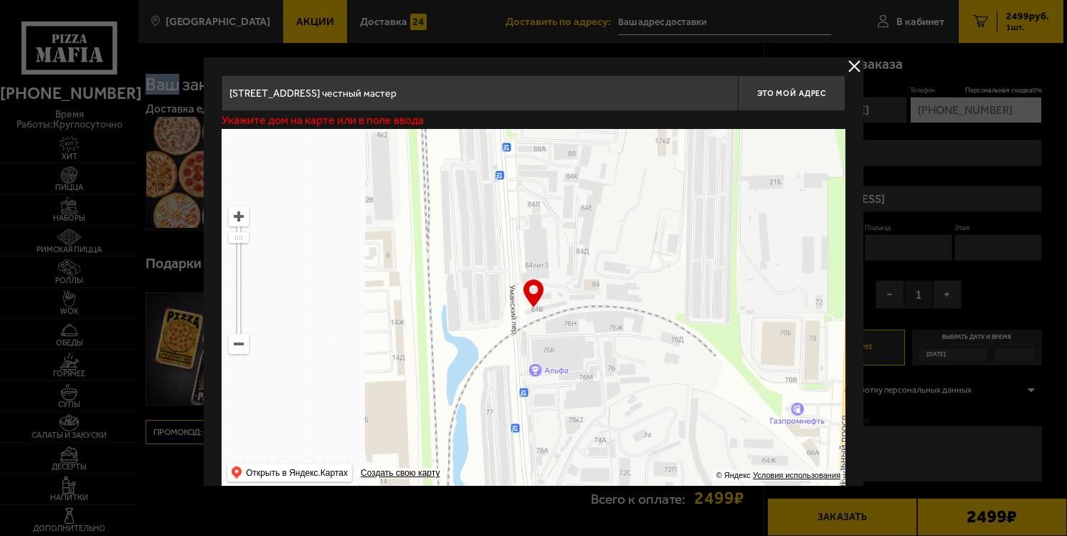
type input "[PERSON_NAME][STREET_ADDRESS]"
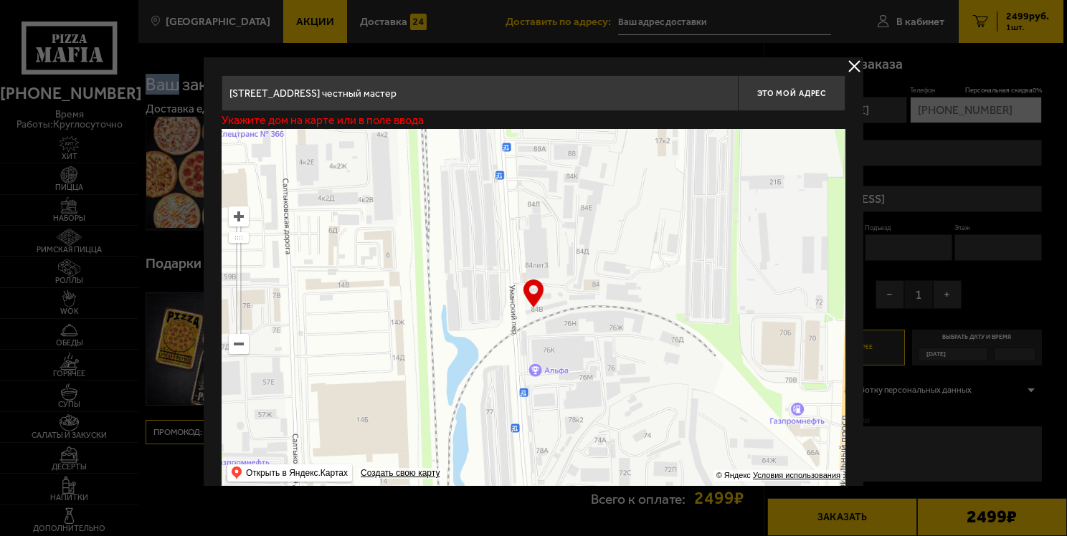
type input "[PERSON_NAME][STREET_ADDRESS]"
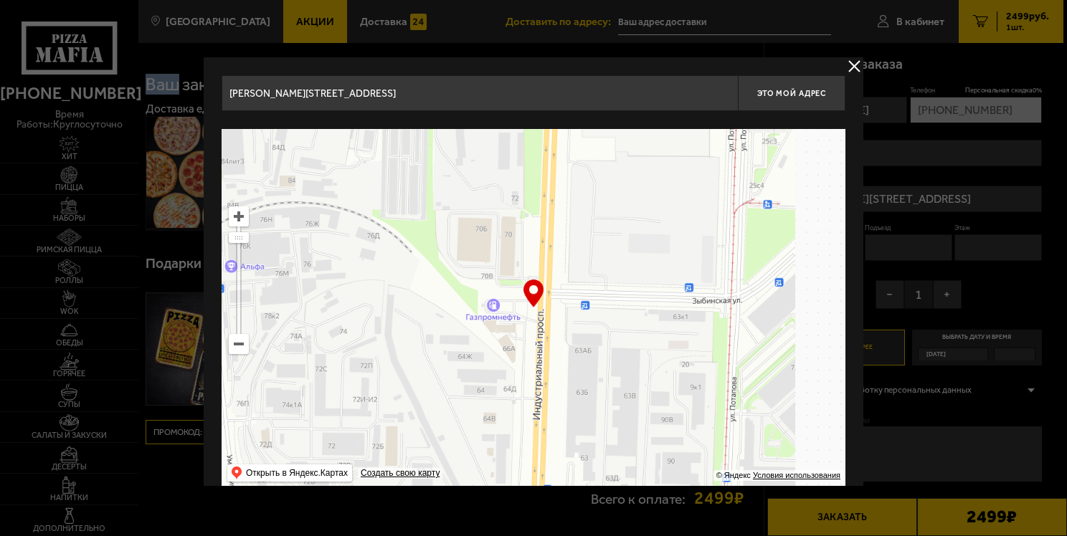
drag, startPoint x: 632, startPoint y: 371, endPoint x: 351, endPoint y: 272, distance: 297.0
click at [363, 278] on ymaps at bounding box center [534, 308] width 624 height 358
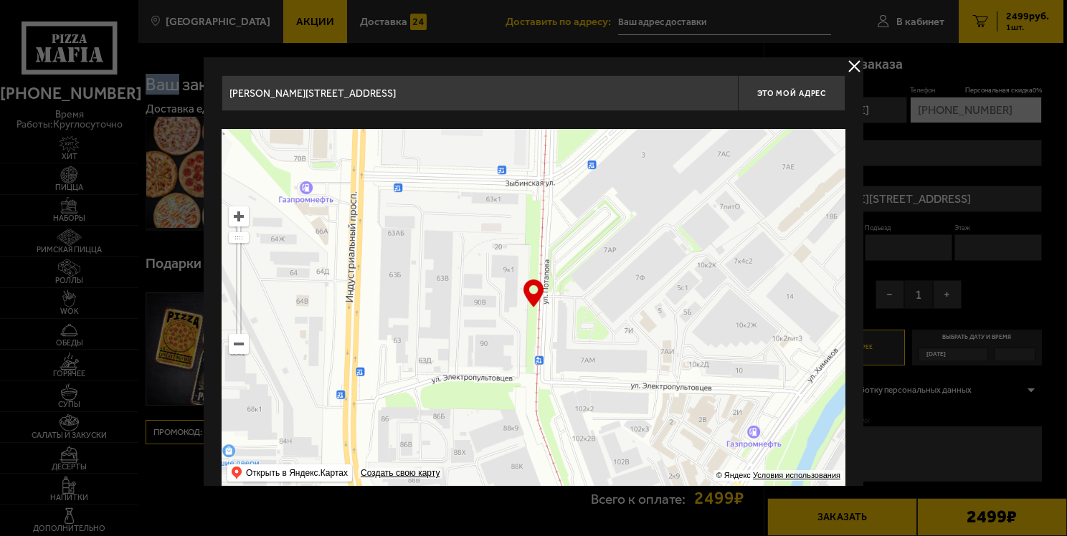
click at [850, 62] on button "delivery type" at bounding box center [854, 66] width 18 height 18
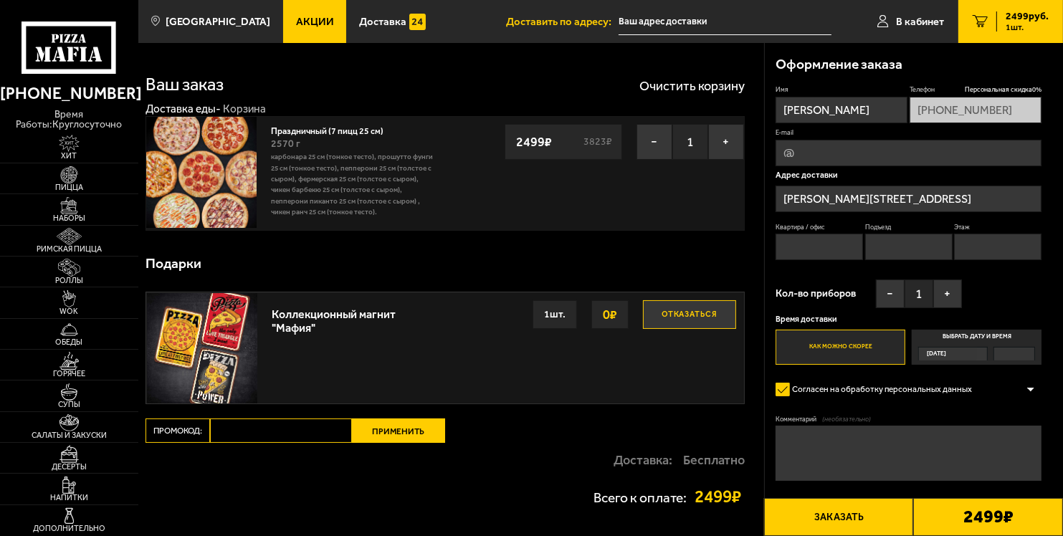
click at [861, 155] on input "E-mail" at bounding box center [909, 153] width 266 height 27
type input "[EMAIL_ADDRESS][DOMAIN_NAME]"
click at [926, 189] on input "[PERSON_NAME][STREET_ADDRESS]" at bounding box center [909, 199] width 266 height 27
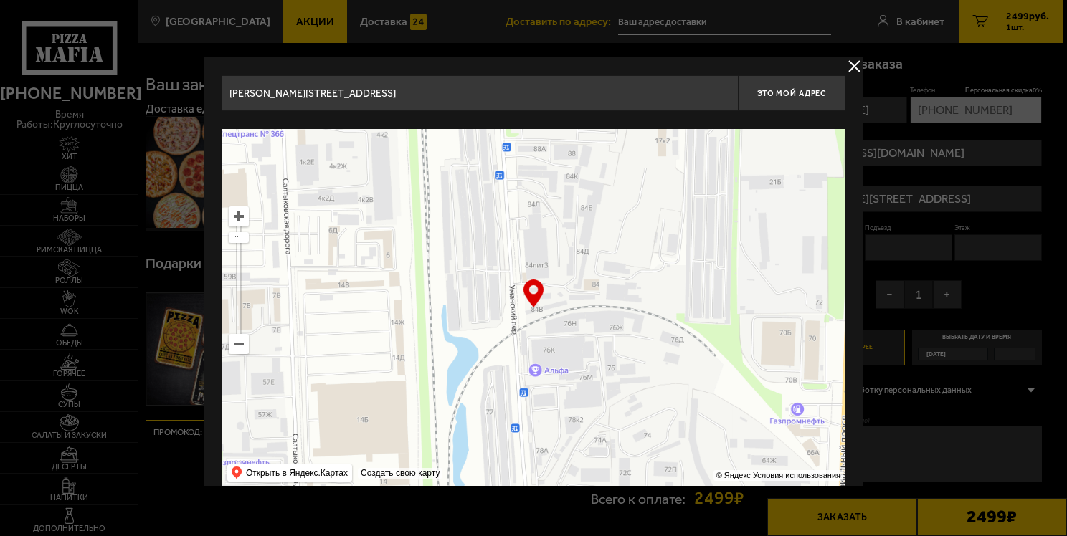
drag, startPoint x: 852, startPoint y: 66, endPoint x: 754, endPoint y: 95, distance: 101.6
click at [850, 66] on button "delivery type" at bounding box center [854, 66] width 18 height 18
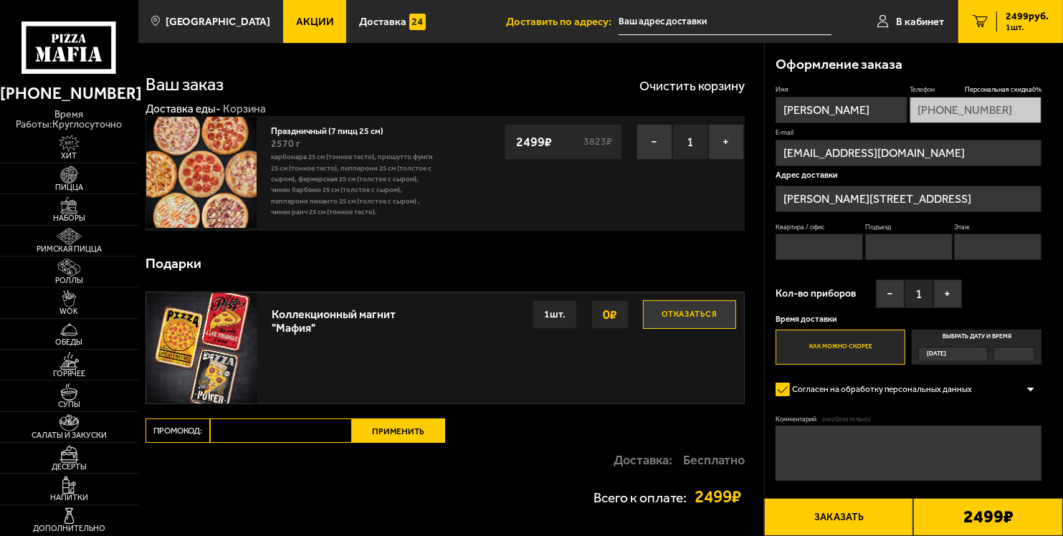
click at [906, 193] on input "[PERSON_NAME][STREET_ADDRESS]" at bounding box center [909, 199] width 266 height 27
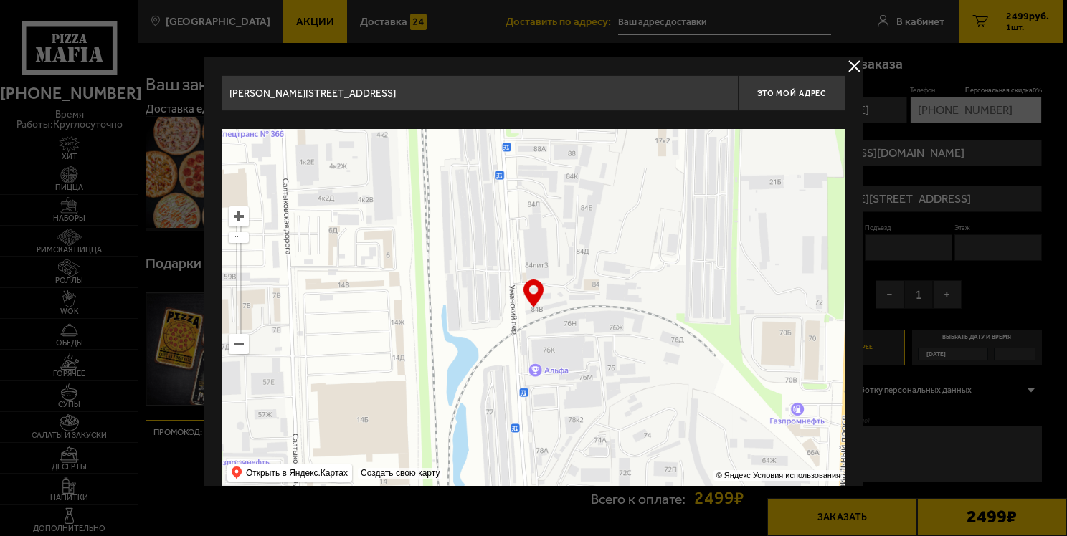
click at [851, 58] on main "Санкт-Петербург Все Акции Доставка Личный кабинет Акции Доставка Доставить по а…" at bounding box center [600, 330] width 925 height 660
click at [851, 63] on button "delivery type" at bounding box center [854, 66] width 18 height 18
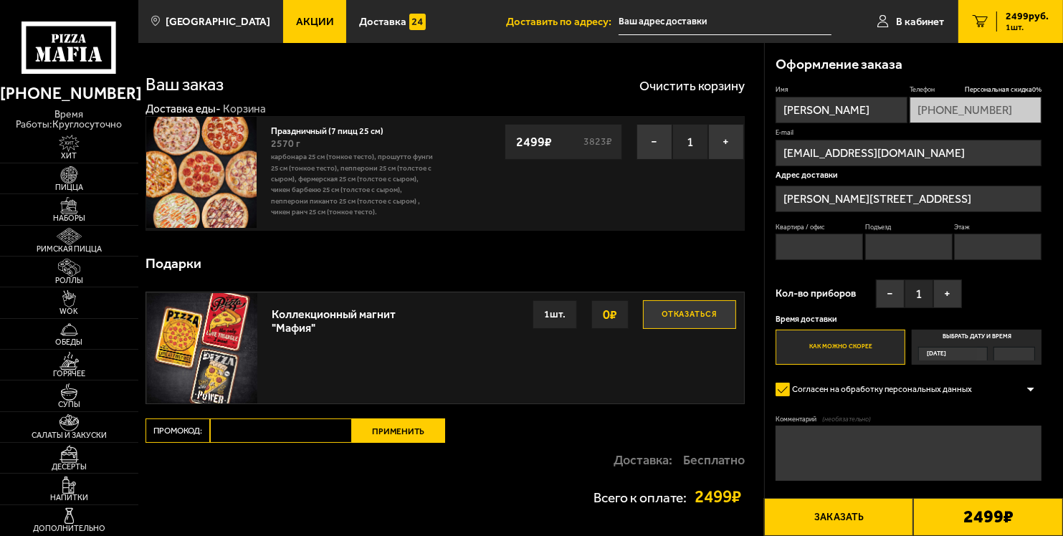
click at [946, 148] on input "[EMAIL_ADDRESS][DOMAIN_NAME]" at bounding box center [909, 153] width 266 height 27
click at [945, 146] on input "[EMAIL_ADDRESS][DOMAIN_NAME]" at bounding box center [909, 153] width 266 height 27
click at [824, 194] on input "[PERSON_NAME][STREET_ADDRESS]" at bounding box center [909, 199] width 266 height 27
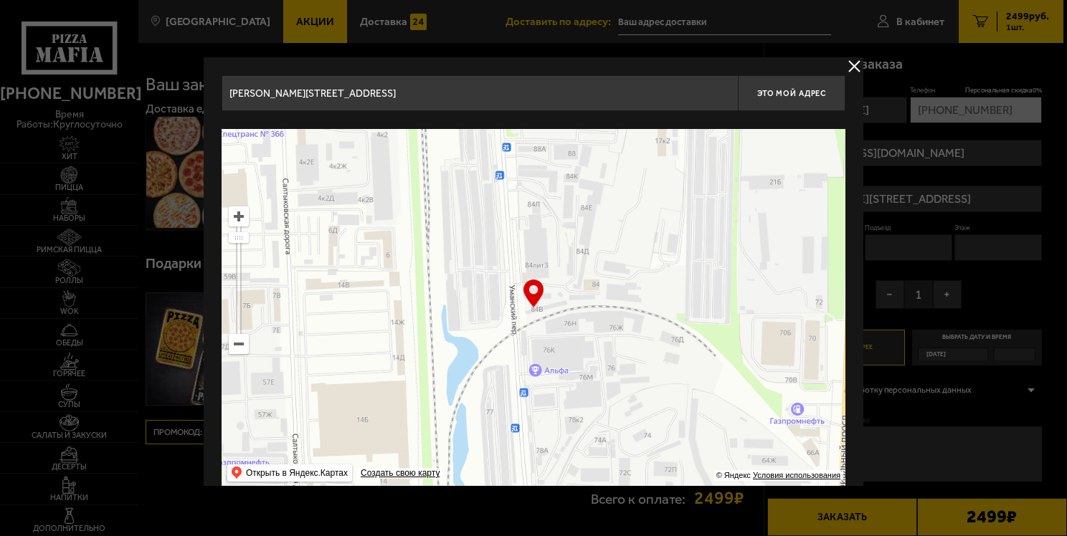
click at [708, 95] on input "[PERSON_NAME][STREET_ADDRESS]" at bounding box center [480, 93] width 516 height 36
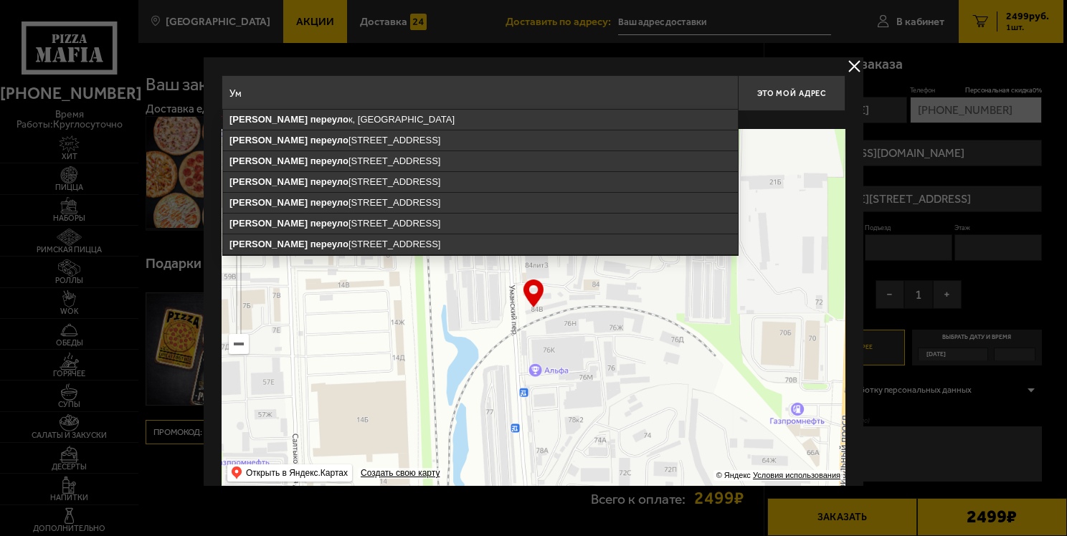
type input "У"
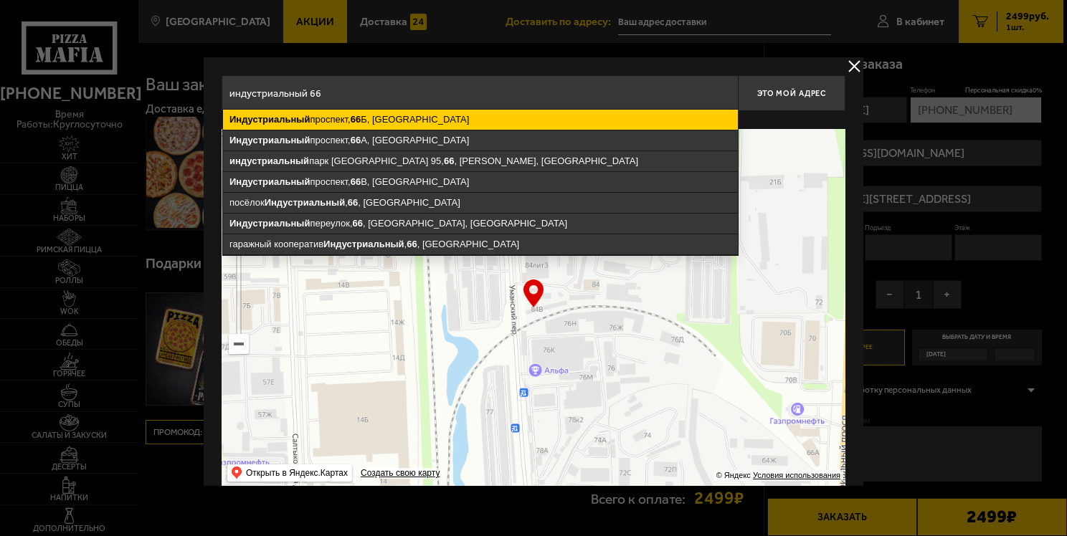
click at [374, 120] on ymaps "[STREET_ADDRESS]" at bounding box center [480, 120] width 515 height 20
type input "[STREET_ADDRESS]"
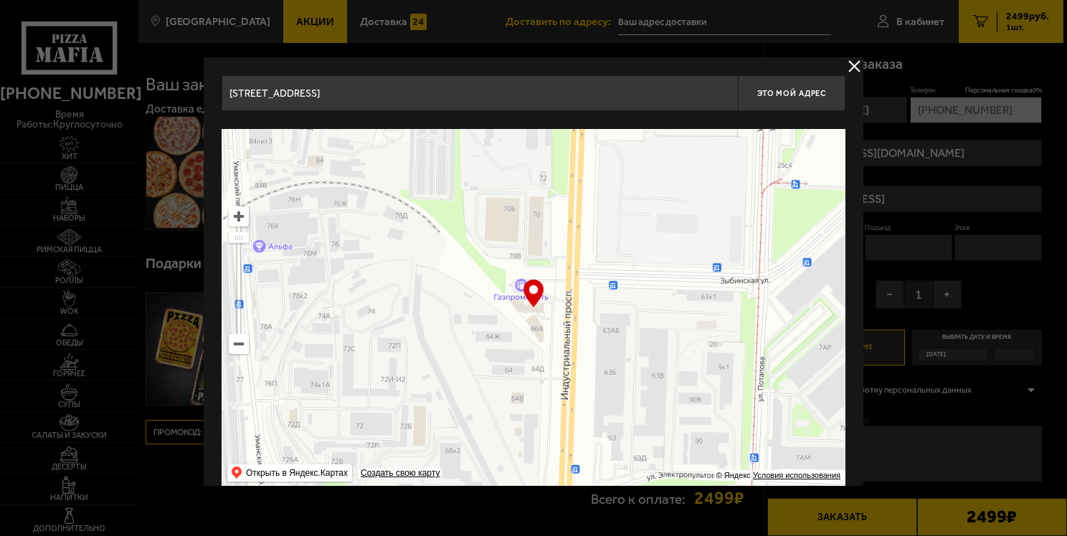
click at [498, 90] on input "[STREET_ADDRESS]" at bounding box center [480, 93] width 516 height 36
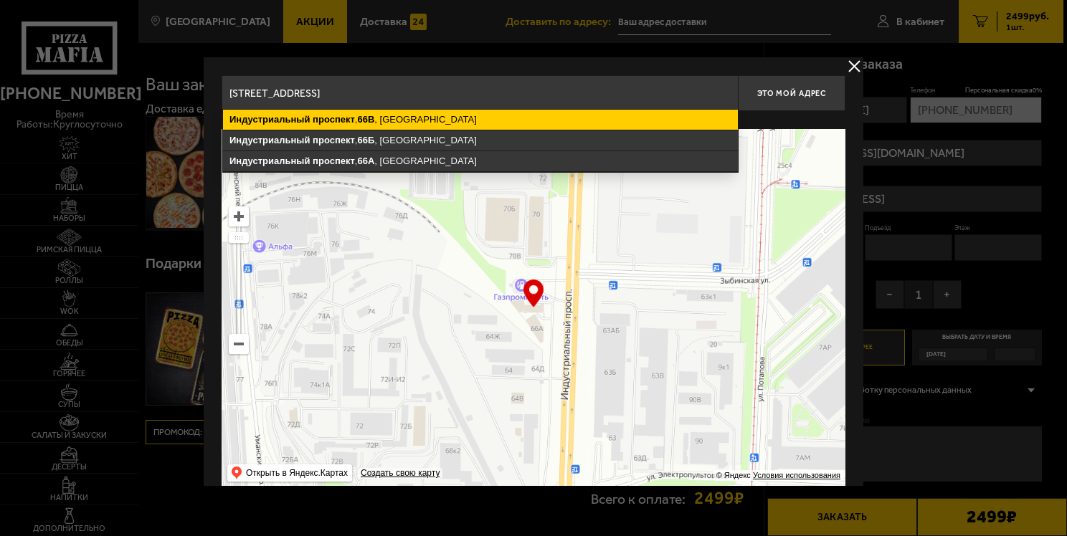
click at [414, 113] on ymaps "[STREET_ADDRESS]" at bounding box center [480, 120] width 515 height 20
type input "[STREET_ADDRESS]"
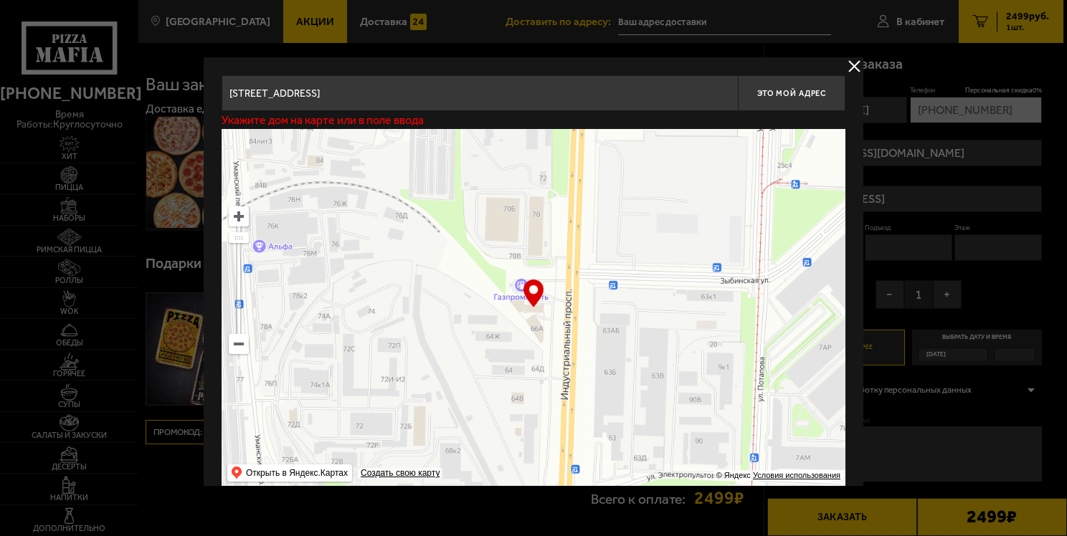
type input "[STREET_ADDRESS]"
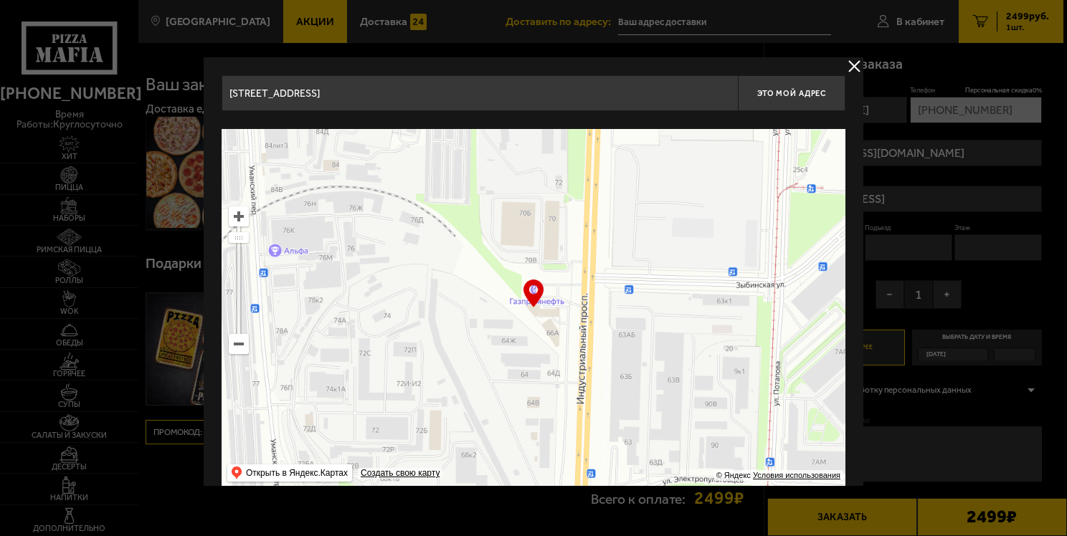
click at [488, 83] on input "[STREET_ADDRESS]" at bounding box center [480, 93] width 516 height 36
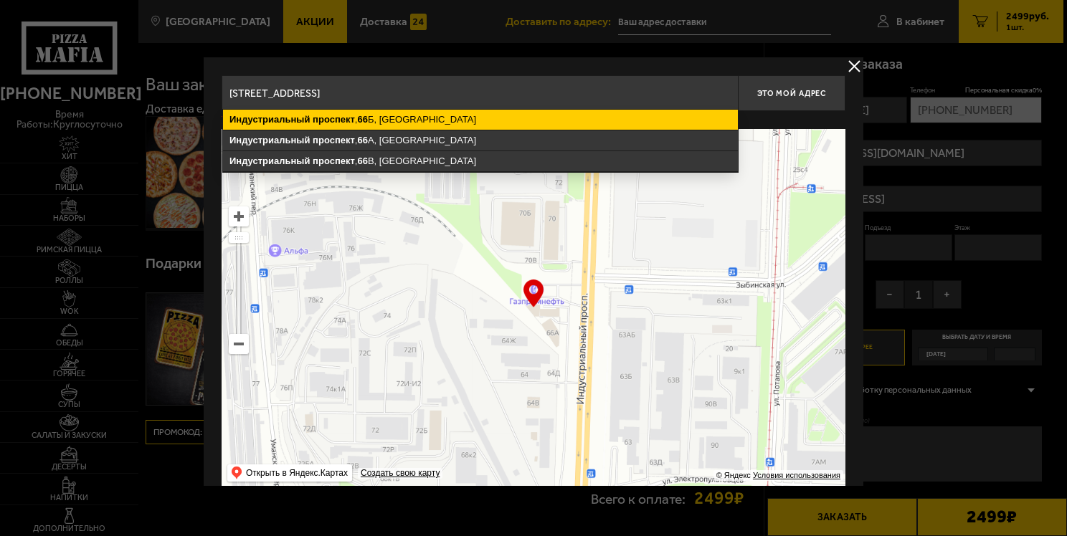
click at [405, 110] on ymaps "[STREET_ADDRESS]" at bounding box center [480, 120] width 515 height 20
type input "[STREET_ADDRESS]"
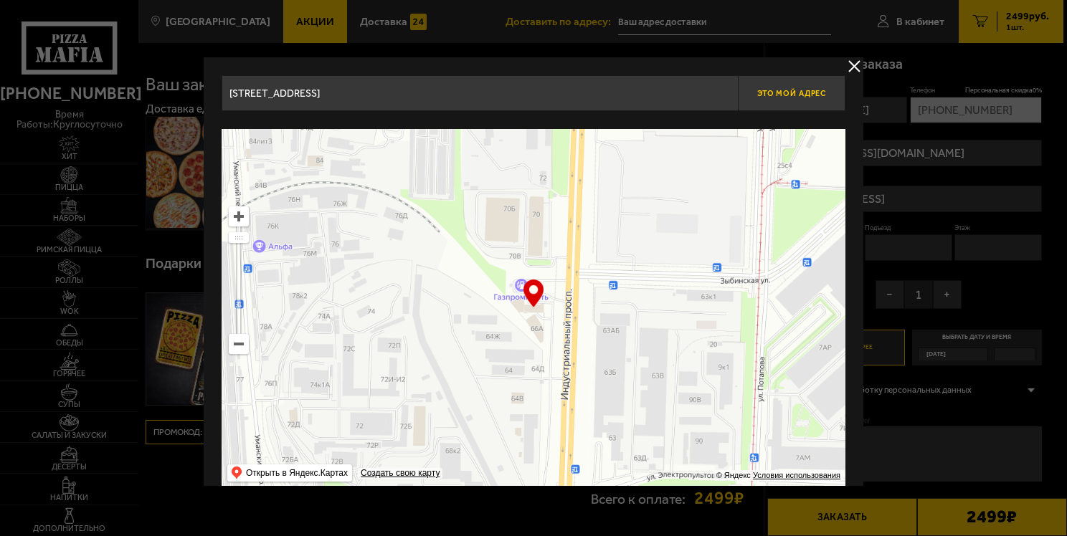
click at [791, 89] on span "Это мой адрес" at bounding box center [791, 93] width 69 height 9
type input "[STREET_ADDRESS]"
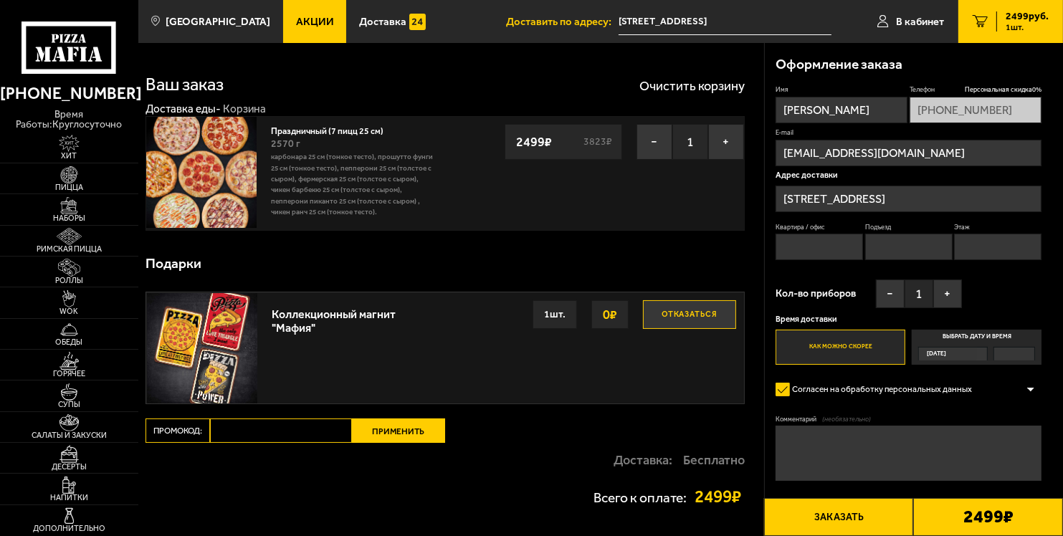
click at [813, 237] on input "Квартира / офис" at bounding box center [819, 247] width 87 height 27
click at [943, 295] on button "+" at bounding box center [947, 294] width 29 height 29
click at [943, 296] on button "+" at bounding box center [947, 294] width 29 height 29
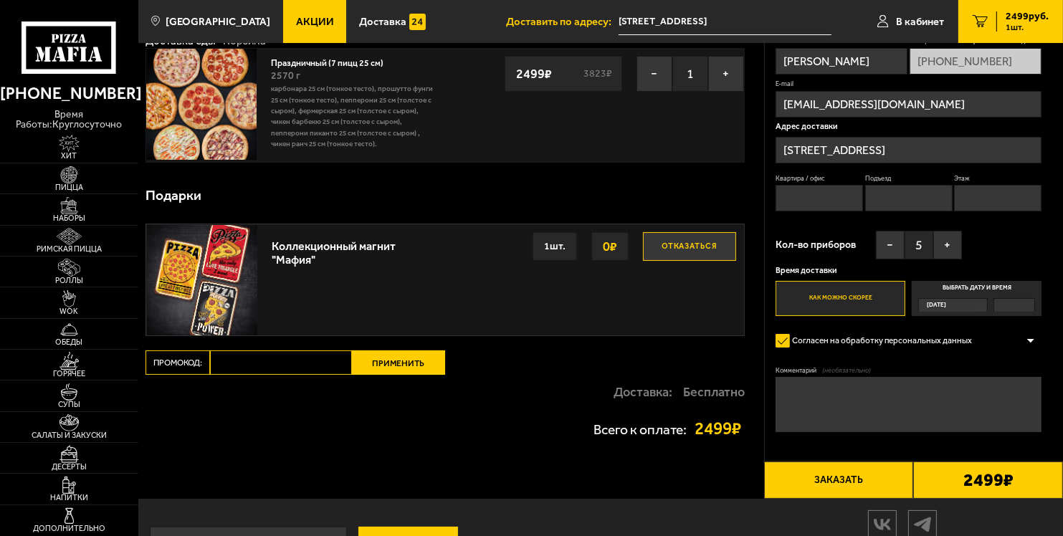
scroll to position [72, 0]
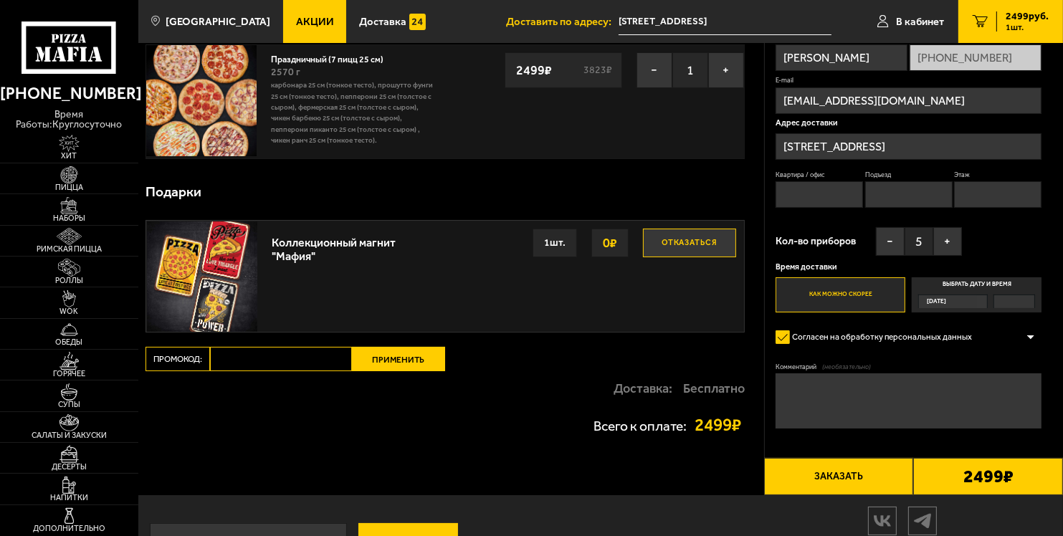
click at [783, 334] on label "Согласен на обработку персональных данных" at bounding box center [880, 337] width 208 height 22
click at [0, 0] on input "Согласен на обработку персональных данных" at bounding box center [0, 0] width 0 height 0
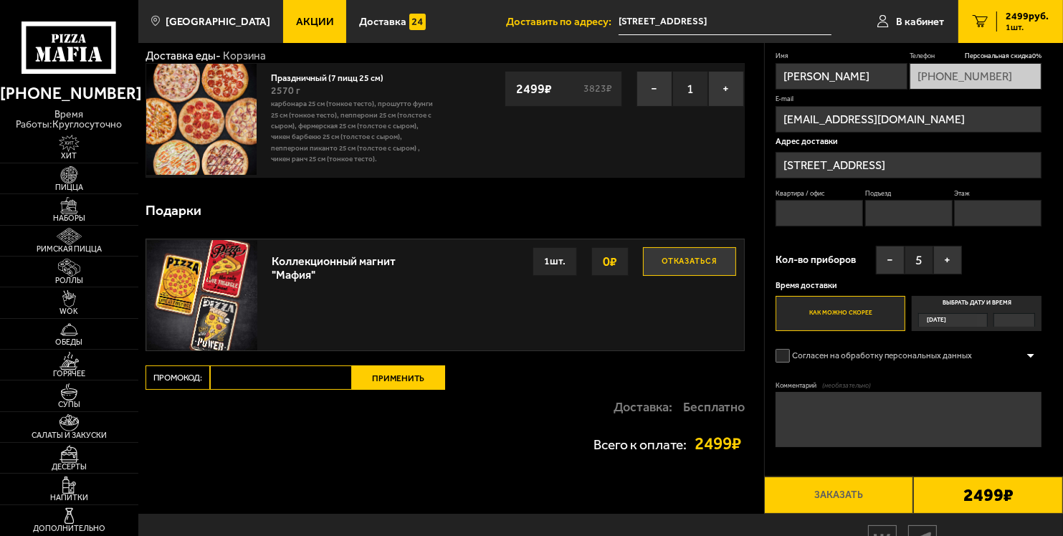
scroll to position [52, 0]
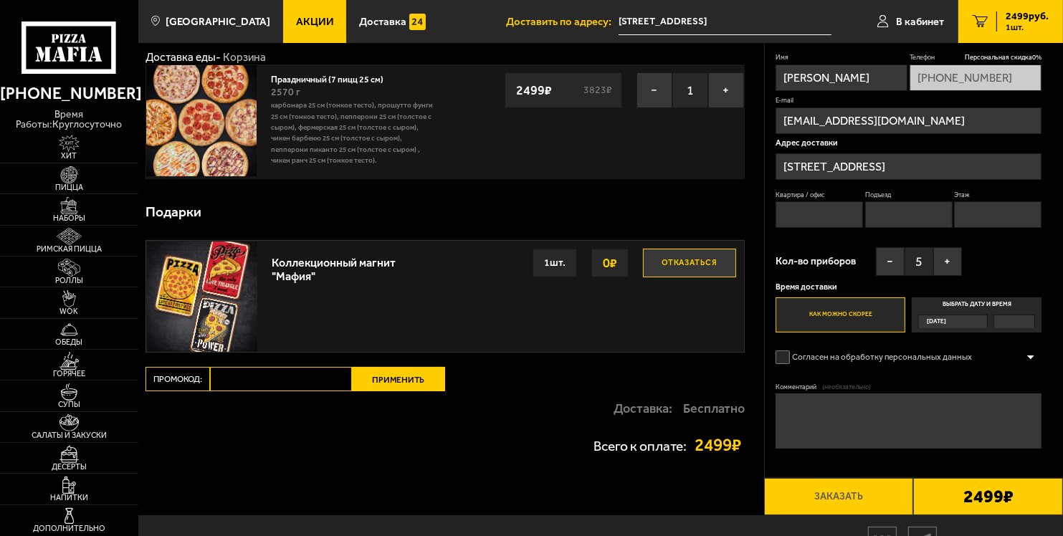
click at [860, 318] on label "Как можно скорее" at bounding box center [841, 315] width 130 height 35
click at [0, 0] on input "Как можно скорее" at bounding box center [0, 0] width 0 height 0
click at [966, 323] on div "[DATE]" at bounding box center [948, 321] width 58 height 13
click at [0, 0] on input "Выбрать дату и время [DATE]" at bounding box center [0, 0] width 0 height 0
click at [943, 320] on span "[DATE]" at bounding box center [936, 321] width 19 height 13
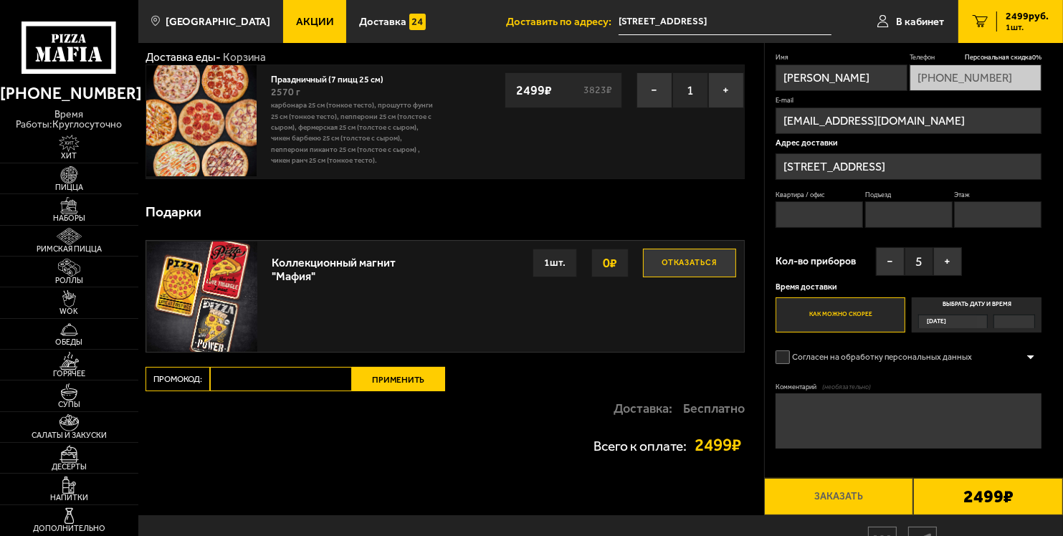
click at [0, 0] on input "Выбрать дату и время [DATE]" at bounding box center [0, 0] width 0 height 0
click at [943, 320] on span "[DATE]" at bounding box center [936, 321] width 19 height 13
click at [0, 0] on input "Выбрать дату и время [DATE]" at bounding box center [0, 0] width 0 height 0
click at [943, 321] on span "[DATE]" at bounding box center [936, 321] width 19 height 13
click at [0, 0] on input "Выбрать дату и время [DATE]" at bounding box center [0, 0] width 0 height 0
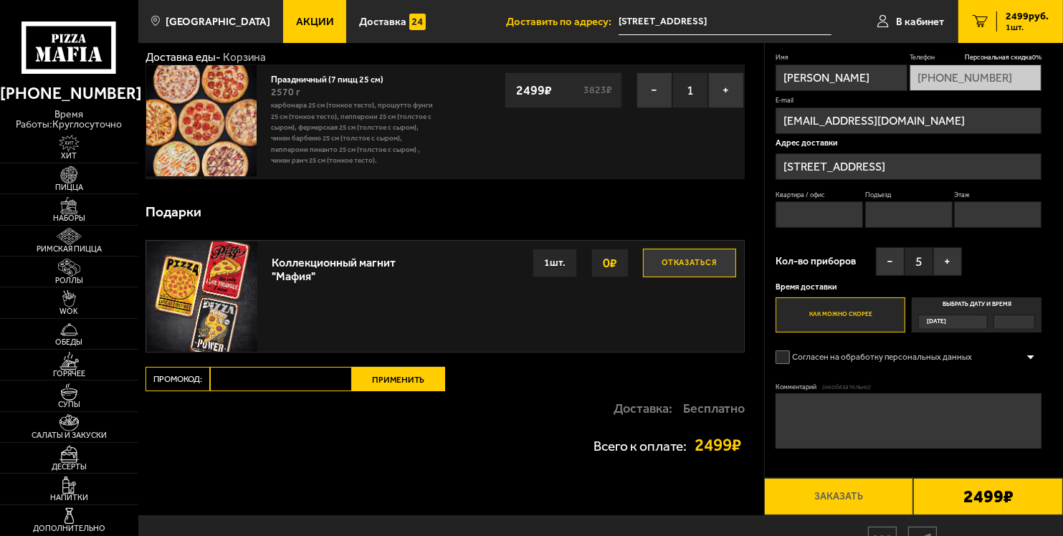
click at [943, 321] on span "[DATE]" at bounding box center [936, 321] width 19 height 13
click at [0, 0] on input "Выбрать дату и время [DATE]" at bounding box center [0, 0] width 0 height 0
click at [943, 321] on span "[DATE]" at bounding box center [936, 321] width 19 height 13
click at [0, 0] on input "Выбрать дату и время [DATE]" at bounding box center [0, 0] width 0 height 0
click at [943, 321] on span "[DATE]" at bounding box center [936, 321] width 19 height 13
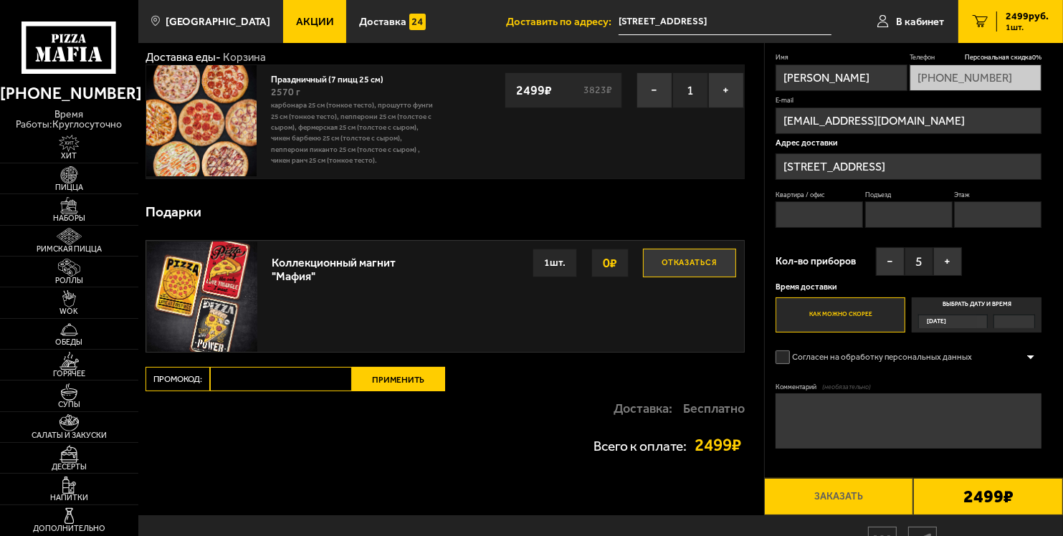
click at [0, 0] on input "Выбрать дату и время [DATE]" at bounding box center [0, 0] width 0 height 0
click at [944, 322] on span "[DATE]" at bounding box center [936, 321] width 19 height 13
click at [0, 0] on input "Выбрать дату и время [DATE]" at bounding box center [0, 0] width 0 height 0
click at [1029, 354] on div at bounding box center [1031, 357] width 22 height 11
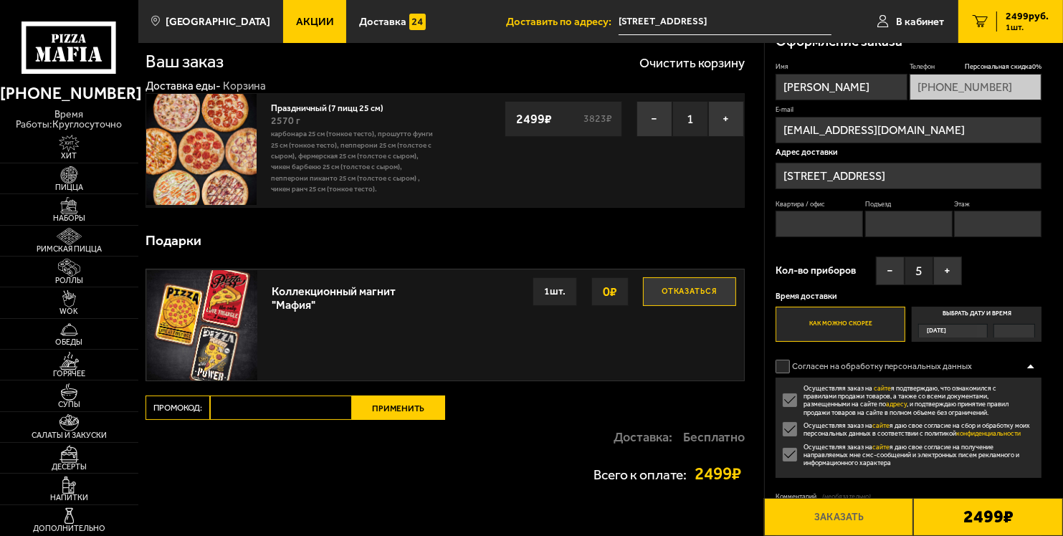
scroll to position [0, 0]
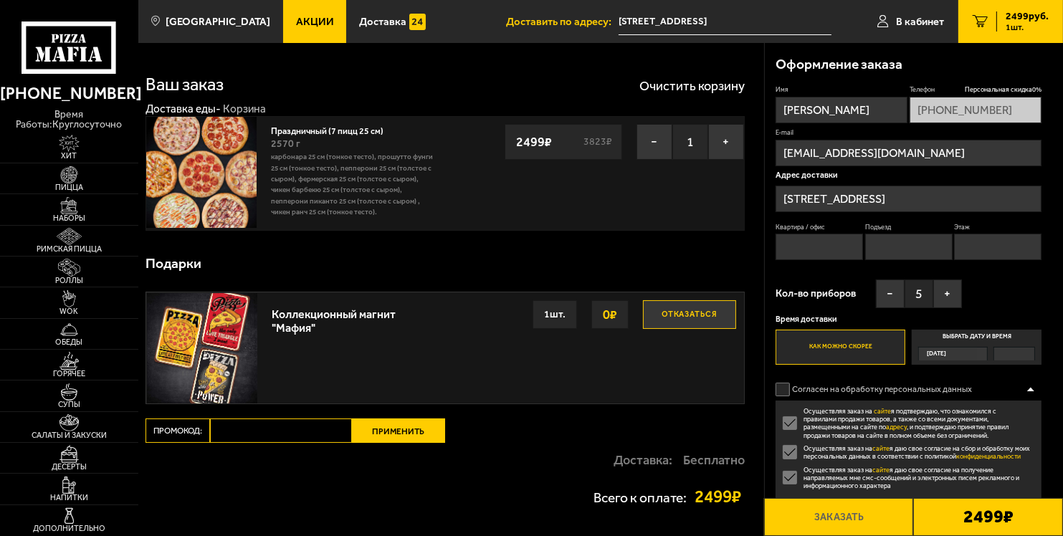
click at [960, 345] on label "Выбрать дату и время [DATE]" at bounding box center [977, 347] width 130 height 35
click at [0, 0] on input "Выбрать дату и время [DATE]" at bounding box center [0, 0] width 0 height 0
drag, startPoint x: 961, startPoint y: 356, endPoint x: 864, endPoint y: 367, distance: 97.5
click at [958, 356] on div "[DATE]" at bounding box center [948, 354] width 58 height 13
click at [0, 0] on input "Выбрать дату и время [DATE]" at bounding box center [0, 0] width 0 height 0
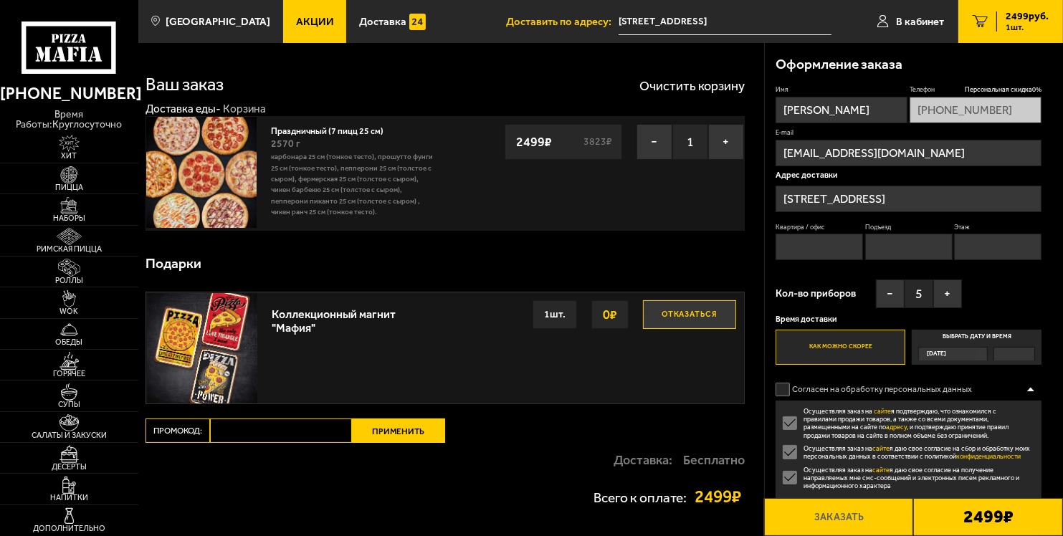
click at [855, 345] on label "Как можно скорее" at bounding box center [841, 347] width 130 height 35
click at [0, 0] on input "Как можно скорее" at bounding box center [0, 0] width 0 height 0
click at [817, 320] on p "Время доставки" at bounding box center [909, 319] width 266 height 9
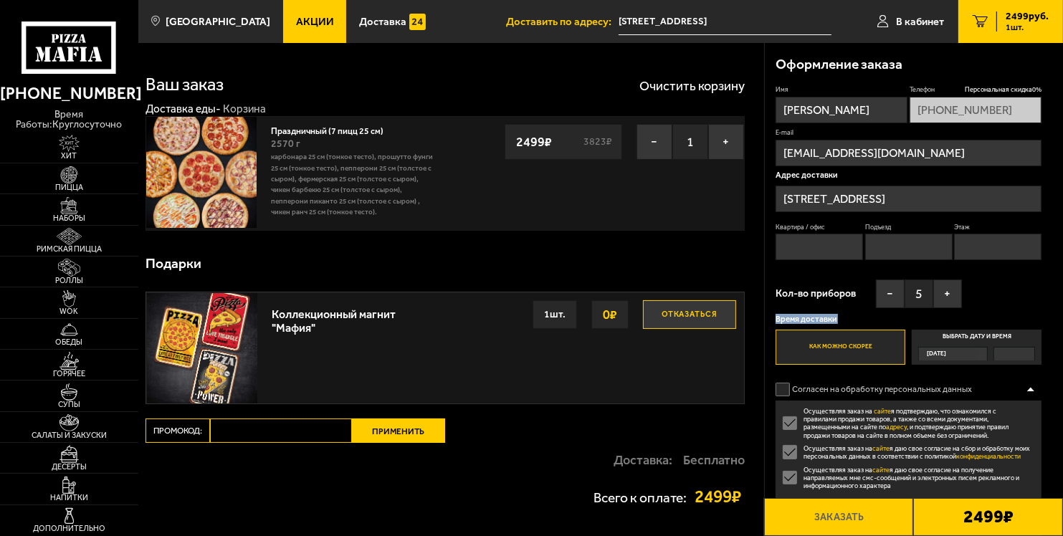
click at [816, 320] on p "Время доставки" at bounding box center [909, 319] width 266 height 9
click at [814, 321] on p "Время доставки" at bounding box center [909, 319] width 266 height 9
click at [885, 300] on button "−" at bounding box center [890, 294] width 29 height 29
click at [950, 291] on button "+" at bounding box center [947, 294] width 29 height 29
click at [816, 251] on input "Квартира / офис" at bounding box center [819, 247] width 87 height 27
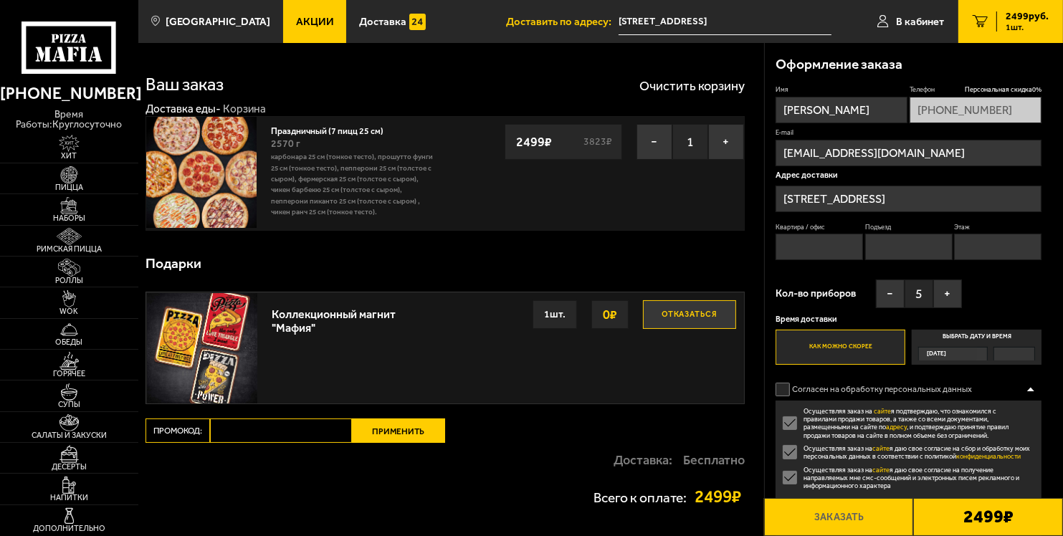
click at [820, 251] on input "Квартира / офис" at bounding box center [819, 247] width 87 height 27
click at [814, 254] on input "Квартира / офис" at bounding box center [819, 247] width 87 height 27
click at [812, 247] on input "Квартира / офис" at bounding box center [819, 247] width 87 height 27
click at [954, 350] on div "[DATE]" at bounding box center [948, 354] width 58 height 13
click at [0, 0] on input "Выбрать дату и время [DATE]" at bounding box center [0, 0] width 0 height 0
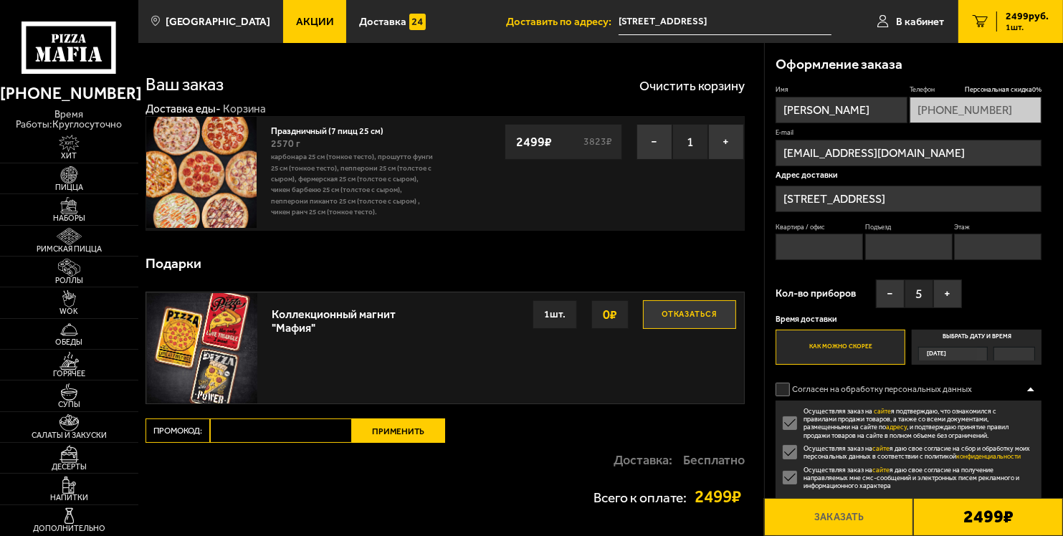
click at [953, 349] on div "[DATE]" at bounding box center [948, 354] width 58 height 13
click at [0, 0] on input "Выбрать дату и время [DATE]" at bounding box center [0, 0] width 0 height 0
click at [953, 349] on div "[DATE]" at bounding box center [948, 354] width 58 height 13
click at [0, 0] on input "Выбрать дату и время [DATE]" at bounding box center [0, 0] width 0 height 0
click at [953, 349] on div "[DATE]" at bounding box center [948, 354] width 58 height 13
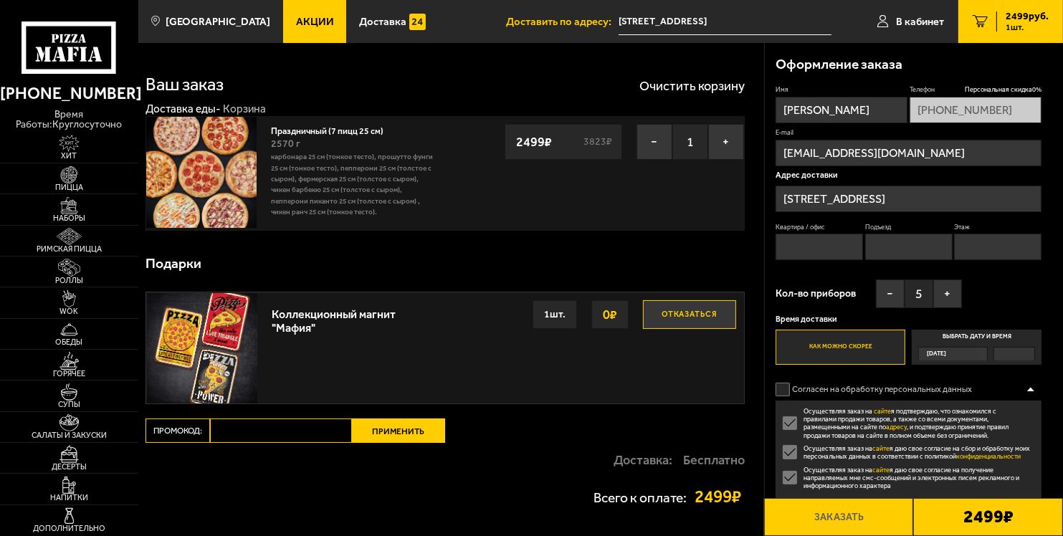
click at [0, 0] on input "Выбрать дату и время [DATE]" at bounding box center [0, 0] width 0 height 0
click at [965, 334] on label "Выбрать дату и время [DATE]" at bounding box center [977, 347] width 130 height 35
click at [0, 0] on input "Выбрать дату и время [DATE]" at bounding box center [0, 0] width 0 height 0
click at [986, 336] on label "Выбрать дату и время [DATE]" at bounding box center [977, 347] width 130 height 35
click at [0, 0] on input "Выбрать дату и время [DATE]" at bounding box center [0, 0] width 0 height 0
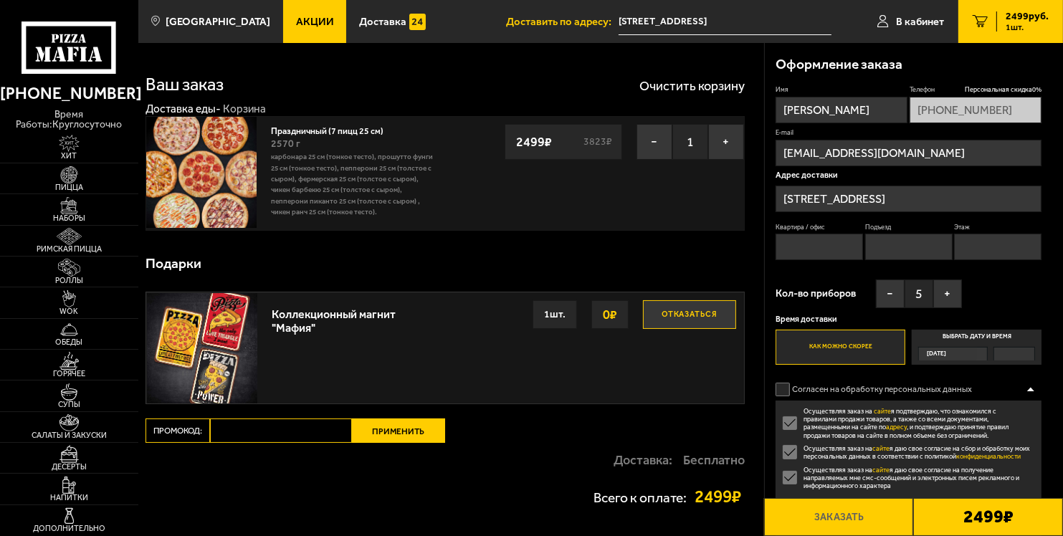
click at [986, 336] on label "Выбрать дату и время [DATE]" at bounding box center [977, 347] width 130 height 35
click at [0, 0] on input "Выбрать дату и время [DATE]" at bounding box center [0, 0] width 0 height 0
click at [986, 336] on label "Выбрать дату и время [DATE]" at bounding box center [977, 347] width 130 height 35
click at [0, 0] on input "Выбрать дату и время [DATE]" at bounding box center [0, 0] width 0 height 0
click at [986, 335] on label "Выбрать дату и время [DATE]" at bounding box center [977, 347] width 130 height 35
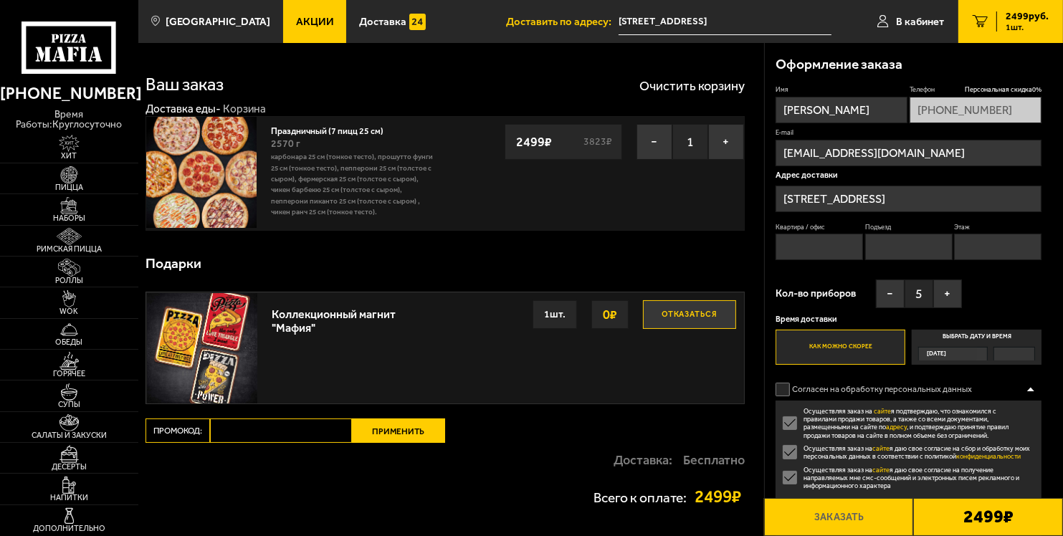
click at [0, 0] on input "Выбрать дату и время [DATE]" at bounding box center [0, 0] width 0 height 0
click at [986, 335] on label "Выбрать дату и время [DATE]" at bounding box center [977, 347] width 130 height 35
click at [0, 0] on input "Выбрать дату и время [DATE]" at bounding box center [0, 0] width 0 height 0
click at [969, 350] on div "[DATE]" at bounding box center [948, 354] width 58 height 13
click at [0, 0] on input "Выбрать дату и время [DATE]" at bounding box center [0, 0] width 0 height 0
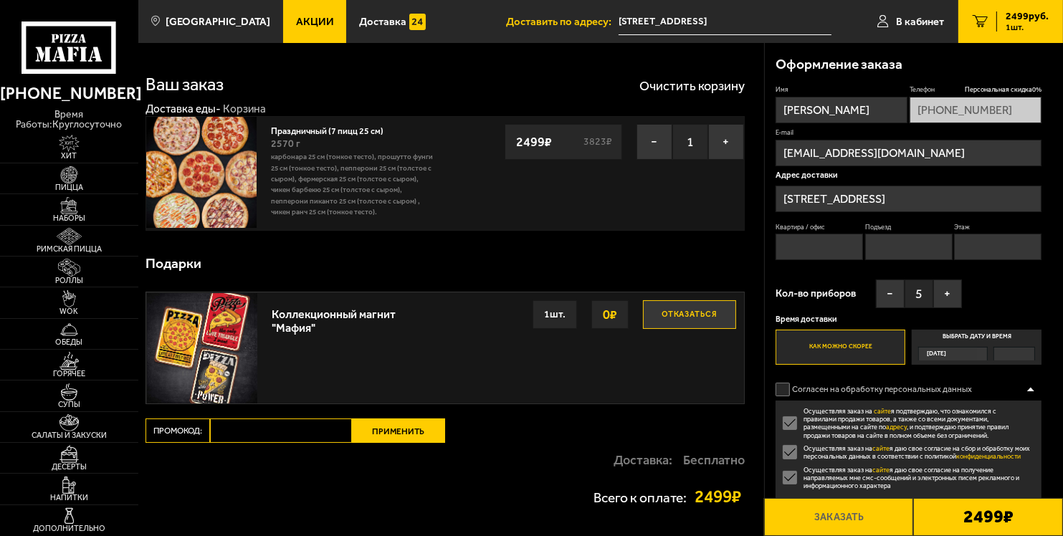
click at [969, 350] on div "[DATE]" at bounding box center [948, 354] width 58 height 13
click at [0, 0] on input "Выбрать дату и время [DATE]" at bounding box center [0, 0] width 0 height 0
click at [969, 353] on div "[DATE]" at bounding box center [948, 354] width 58 height 13
click at [0, 0] on input "Выбрать дату и время [DATE]" at bounding box center [0, 0] width 0 height 0
click at [969, 353] on div "[DATE]" at bounding box center [948, 354] width 58 height 13
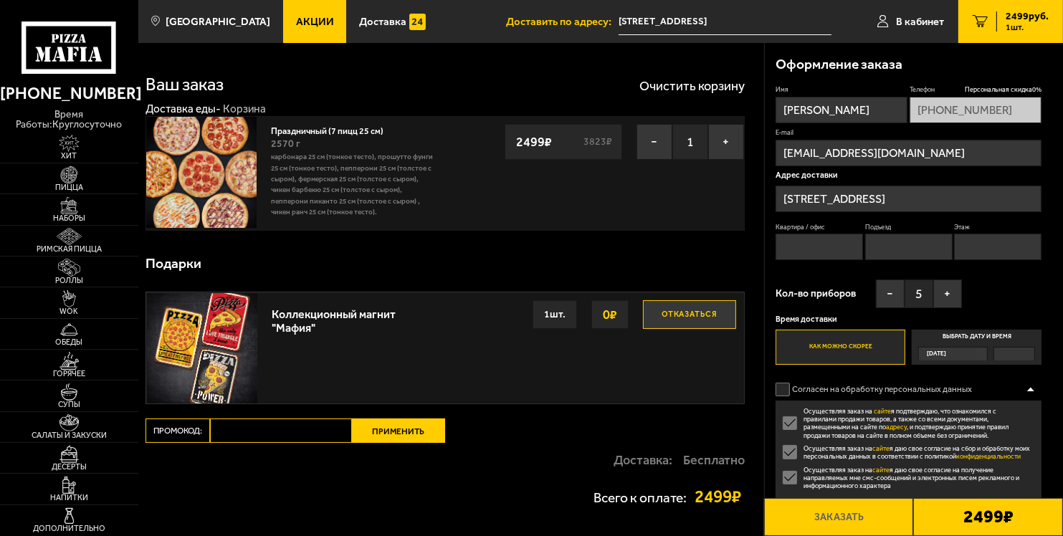
click at [0, 0] on input "Выбрать дату и время [DATE]" at bounding box center [0, 0] width 0 height 0
click at [969, 336] on label "Выбрать дату и время [DATE]" at bounding box center [977, 347] width 130 height 35
click at [0, 0] on input "Выбрать дату и время [DATE]" at bounding box center [0, 0] width 0 height 0
click at [966, 336] on label "Выбрать дату и время [DATE]" at bounding box center [977, 347] width 130 height 35
click at [0, 0] on input "Выбрать дату и время [DATE]" at bounding box center [0, 0] width 0 height 0
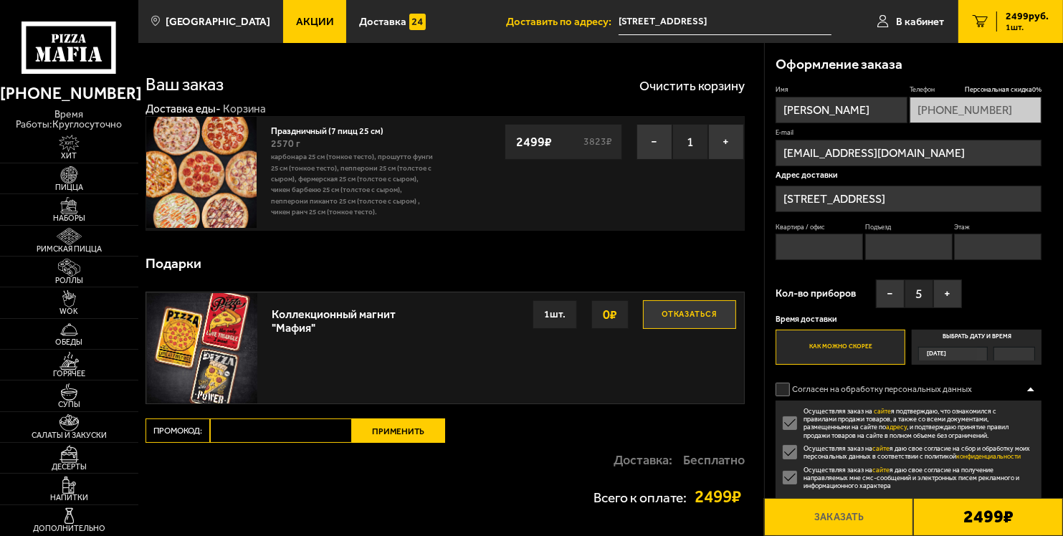
click at [966, 336] on label "Выбрать дату и время [DATE]" at bounding box center [977, 347] width 130 height 35
click at [0, 0] on input "Выбрать дату и время [DATE]" at bounding box center [0, 0] width 0 height 0
click at [966, 336] on label "Выбрать дату и время [DATE]" at bounding box center [977, 347] width 130 height 35
click at [0, 0] on input "Выбрать дату и время [DATE]" at bounding box center [0, 0] width 0 height 0
click at [966, 335] on label "Выбрать дату и время [DATE]" at bounding box center [977, 347] width 130 height 35
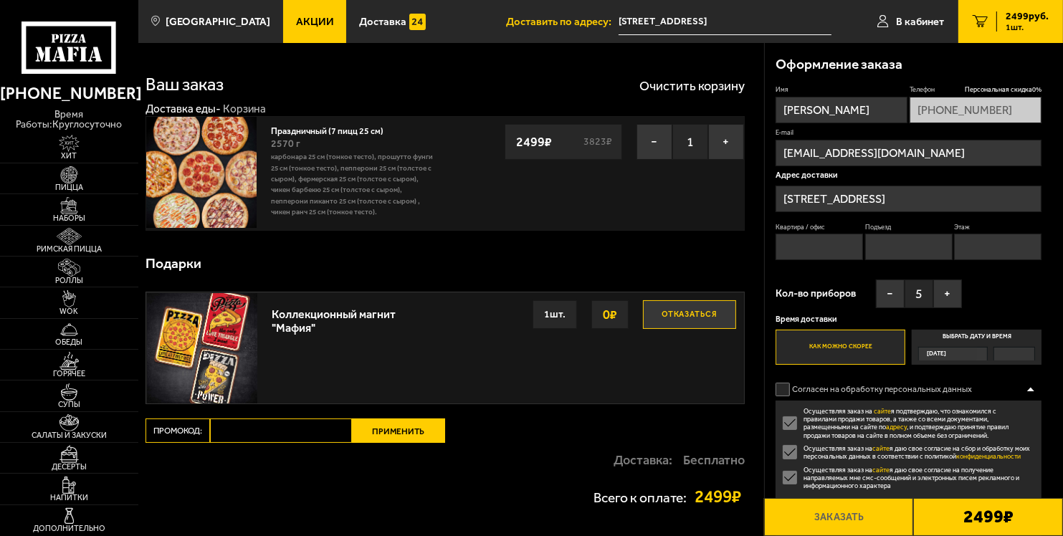
click at [0, 0] on input "Выбрать дату и время [DATE]" at bounding box center [0, 0] width 0 height 0
click at [966, 335] on label "Выбрать дату и время [DATE]" at bounding box center [977, 347] width 130 height 35
click at [0, 0] on input "Выбрать дату и время [DATE]" at bounding box center [0, 0] width 0 height 0
click at [966, 335] on label "Выбрать дату и время [DATE]" at bounding box center [977, 347] width 130 height 35
click at [0, 0] on input "Выбрать дату и время [DATE]" at bounding box center [0, 0] width 0 height 0
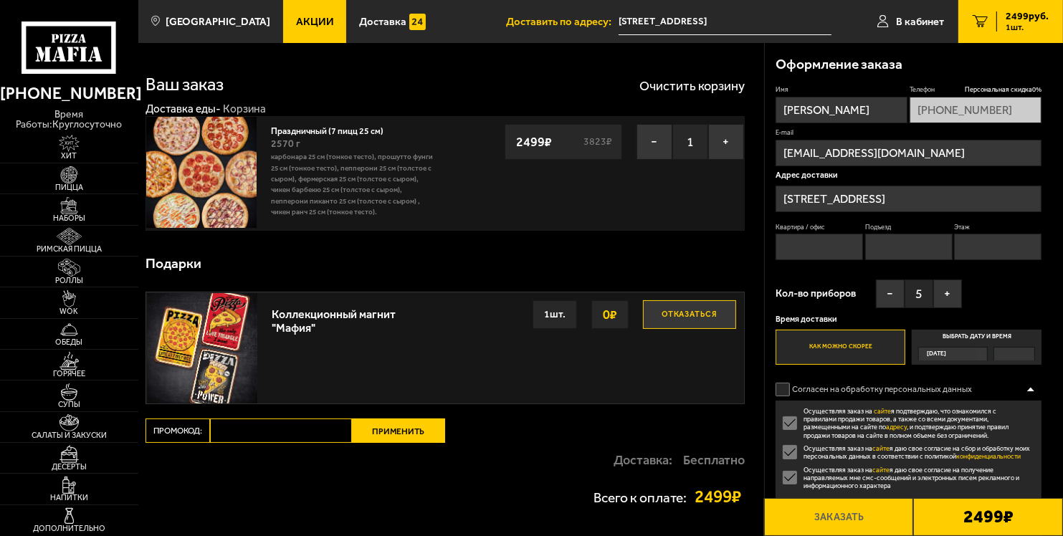
click at [966, 335] on label "Выбрать дату и время [DATE]" at bounding box center [977, 347] width 130 height 35
click at [0, 0] on input "Выбрать дату и время [DATE]" at bounding box center [0, 0] width 0 height 0
click at [966, 335] on label "Выбрать дату и время [DATE]" at bounding box center [977, 347] width 130 height 35
click at [0, 0] on input "Выбрать дату и время [DATE]" at bounding box center [0, 0] width 0 height 0
drag, startPoint x: 966, startPoint y: 335, endPoint x: 959, endPoint y: 343, distance: 11.7
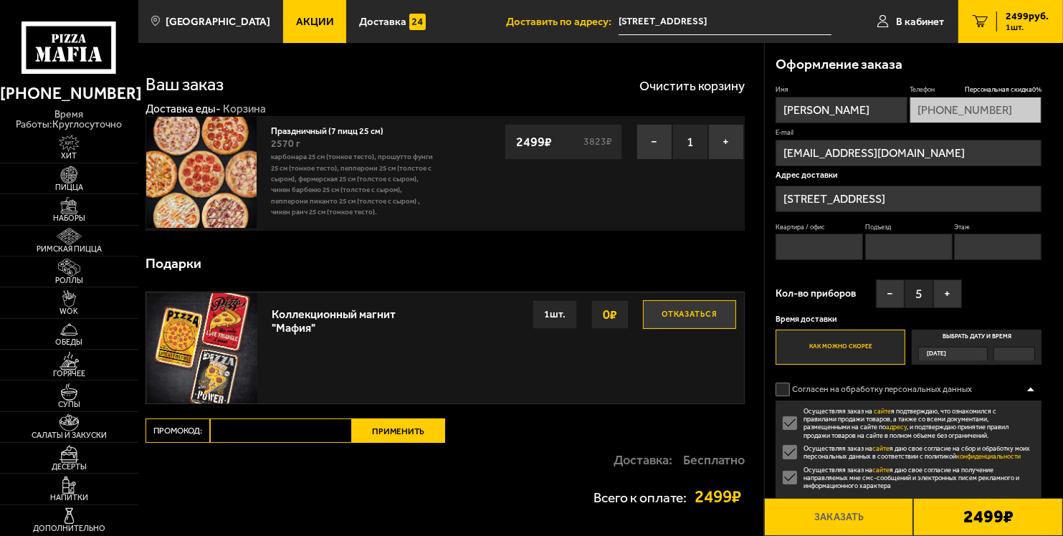
click at [966, 336] on label "Выбрать дату и время [DATE]" at bounding box center [977, 347] width 130 height 35
click at [0, 0] on input "Выбрать дату и время [DATE]" at bounding box center [0, 0] width 0 height 0
click at [946, 360] on span "[DATE]" at bounding box center [936, 354] width 19 height 13
click at [0, 0] on input "Выбрать дату и время [DATE]" at bounding box center [0, 0] width 0 height 0
click at [946, 359] on span "[DATE]" at bounding box center [936, 354] width 19 height 13
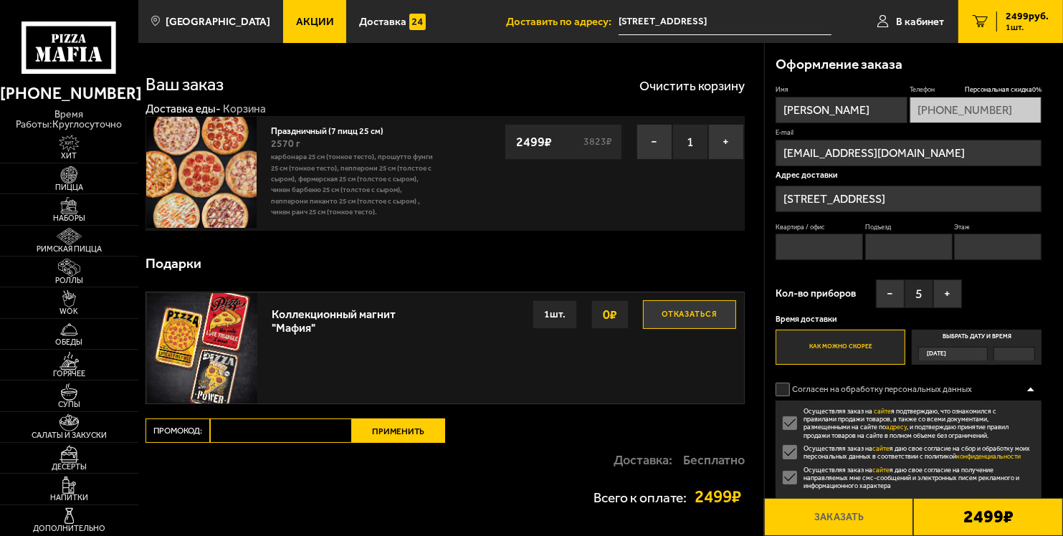
click at [0, 0] on input "Выбрать дату и время [DATE]" at bounding box center [0, 0] width 0 height 0
click at [781, 393] on label "Согласен на обработку персональных данных" at bounding box center [880, 390] width 208 height 22
click at [0, 0] on input "Согласен на обработку персональных данных" at bounding box center [0, 0] width 0 height 0
click at [956, 355] on div "[DATE]" at bounding box center [948, 354] width 58 height 13
click at [0, 0] on input "Выбрать дату и время [DATE]" at bounding box center [0, 0] width 0 height 0
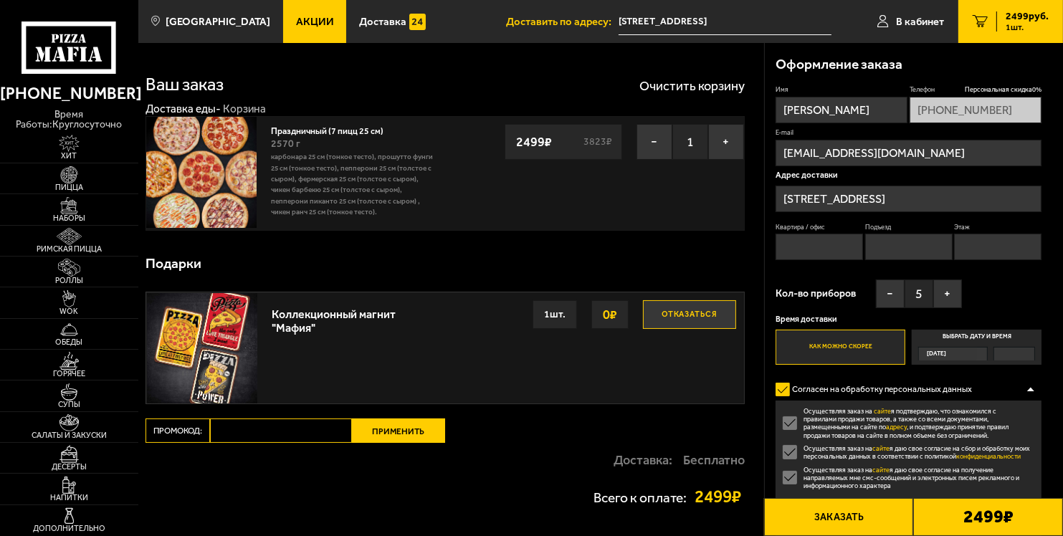
click at [955, 356] on div "[DATE]" at bounding box center [948, 354] width 58 height 13
click at [0, 0] on input "Выбрать дату и время [DATE]" at bounding box center [0, 0] width 0 height 0
click at [955, 356] on div "[DATE]" at bounding box center [948, 354] width 58 height 13
click at [0, 0] on input "Выбрать дату и время [DATE]" at bounding box center [0, 0] width 0 height 0
click at [859, 368] on form "Имя [PERSON_NAME] скидка 0 % [PHONE_NUMBER] E-mail [EMAIL_ADDRESS][DOMAIN_NAME]…" at bounding box center [909, 366] width 266 height 562
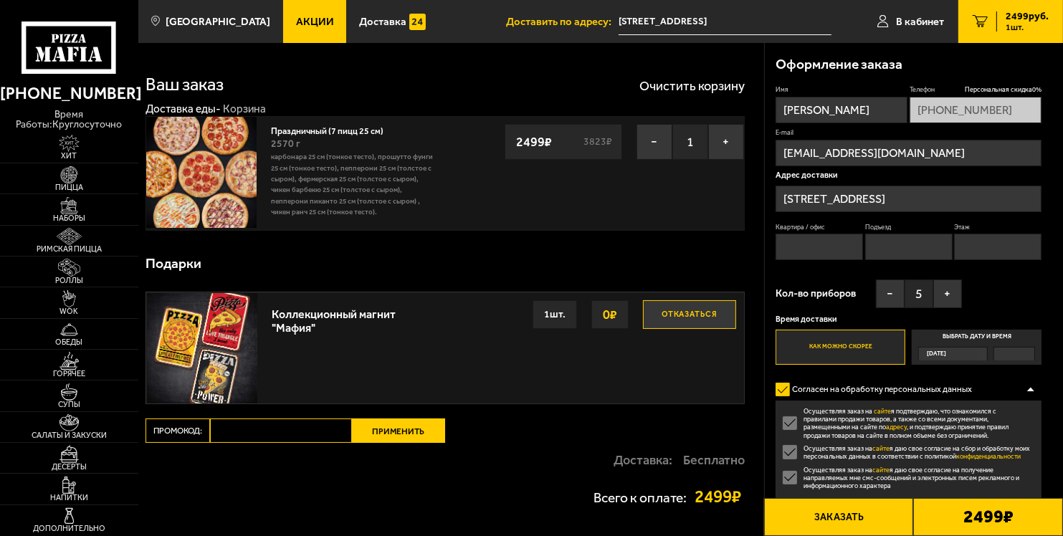
click at [853, 353] on label "Как можно скорее" at bounding box center [841, 347] width 130 height 35
click at [0, 0] on input "Как можно скорее" at bounding box center [0, 0] width 0 height 0
click at [946, 353] on span "[DATE]" at bounding box center [936, 354] width 19 height 13
click at [0, 0] on input "Выбрать дату и время [DATE]" at bounding box center [0, 0] width 0 height 0
